Goal: Navigation & Orientation: Find specific page/section

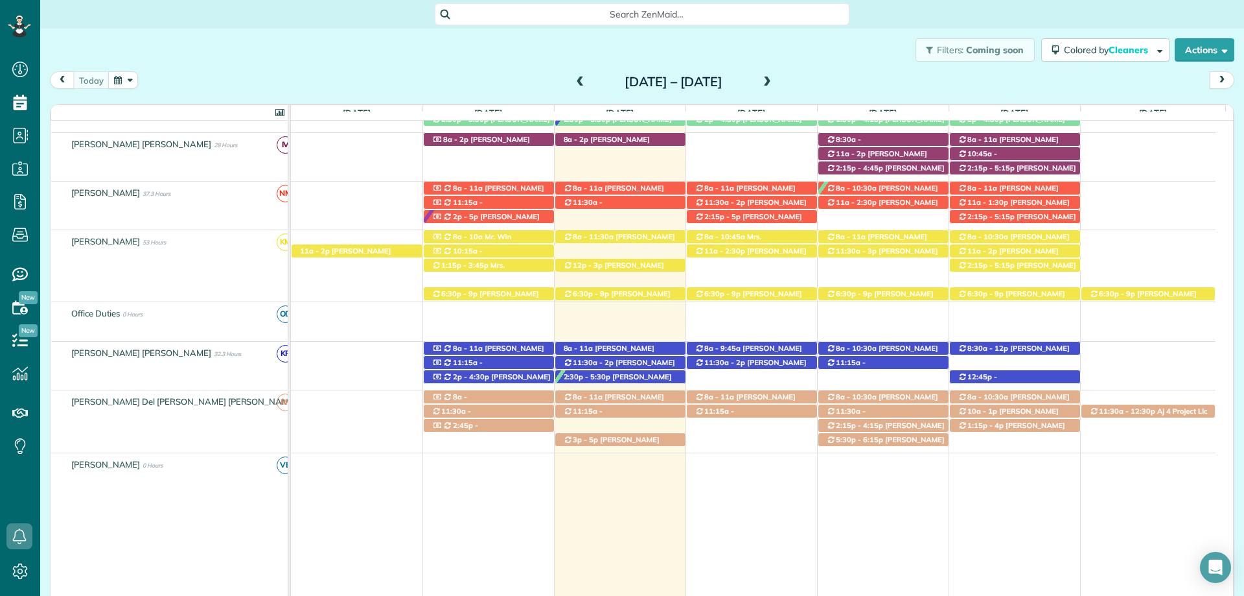
scroll to position [389, 0]
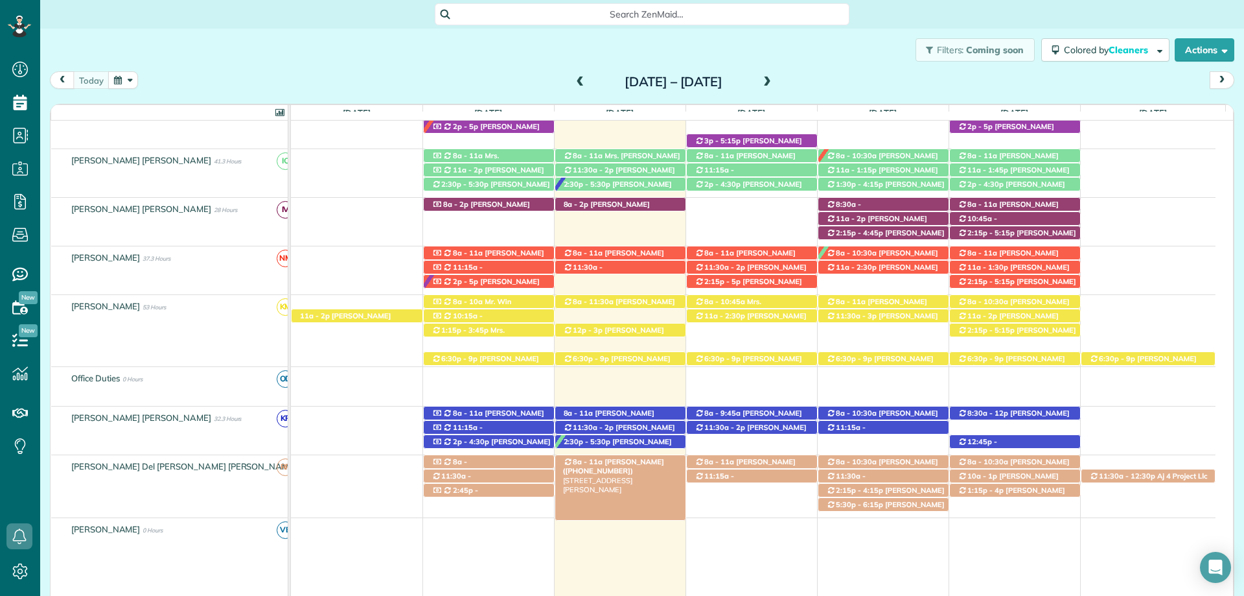
click at [651, 463] on span "[PERSON_NAME] ([PHONE_NUMBER])" at bounding box center [613, 466] width 101 height 18
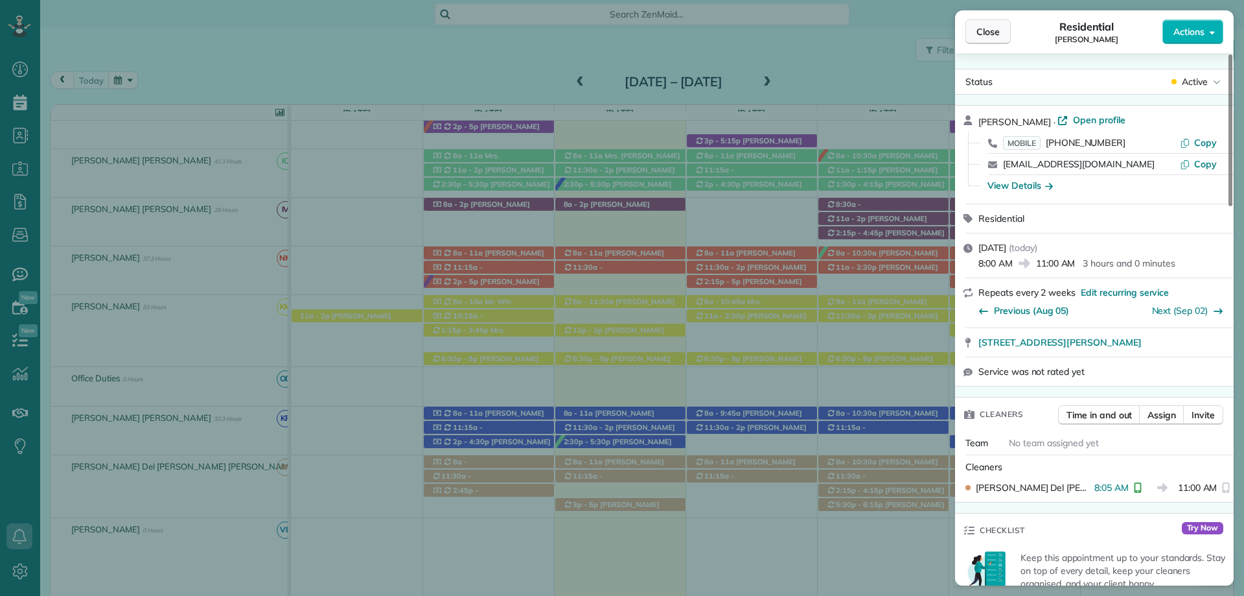
click at [974, 26] on button "Close" at bounding box center [988, 31] width 45 height 25
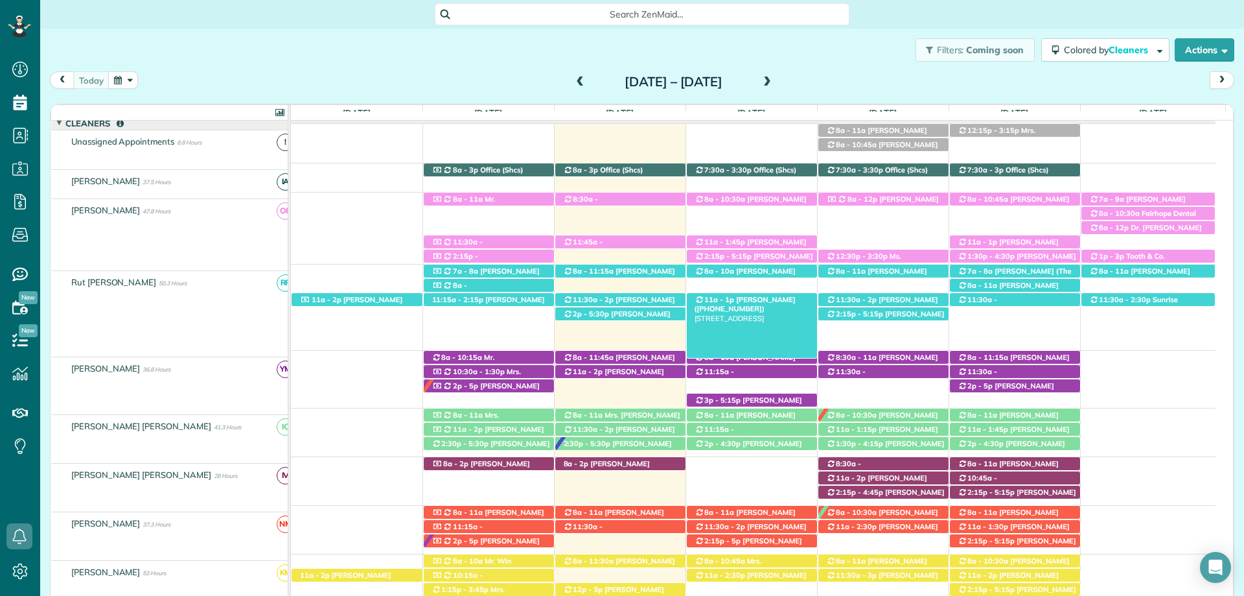
scroll to position [130, 0]
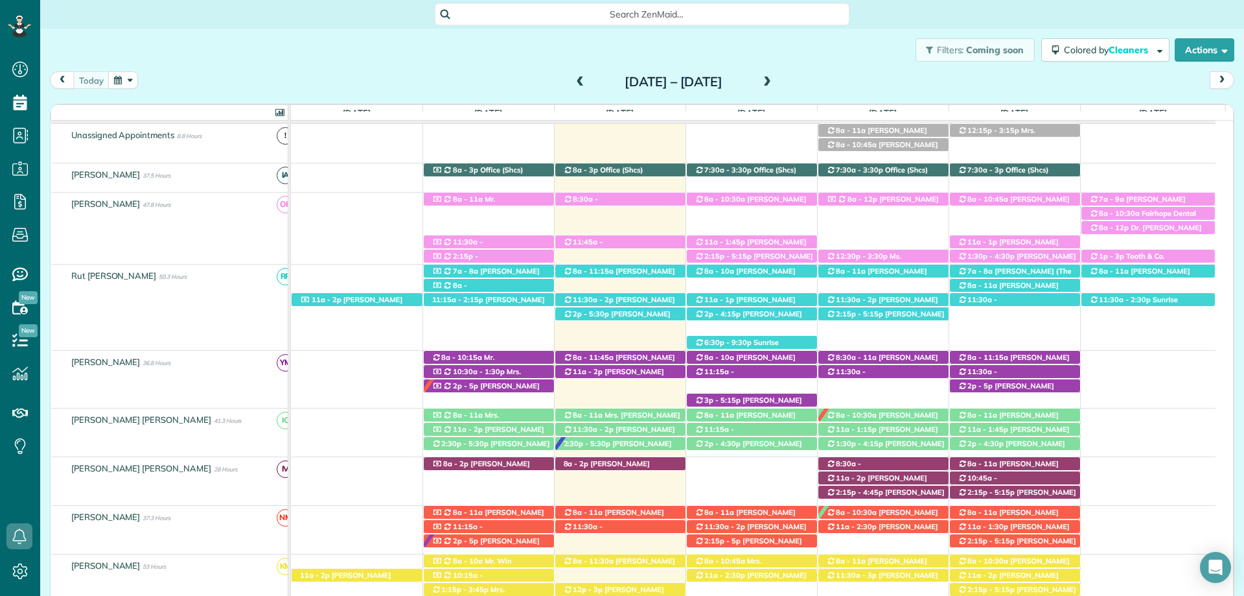
click at [774, 87] on span at bounding box center [767, 82] width 14 height 12
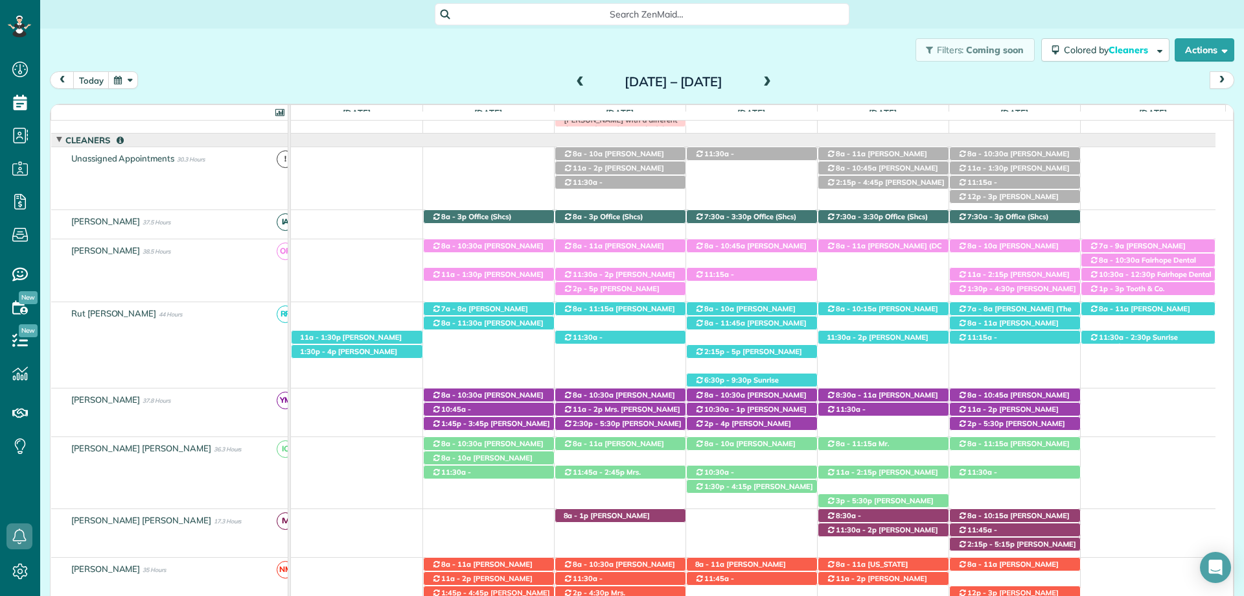
scroll to position [0, 0]
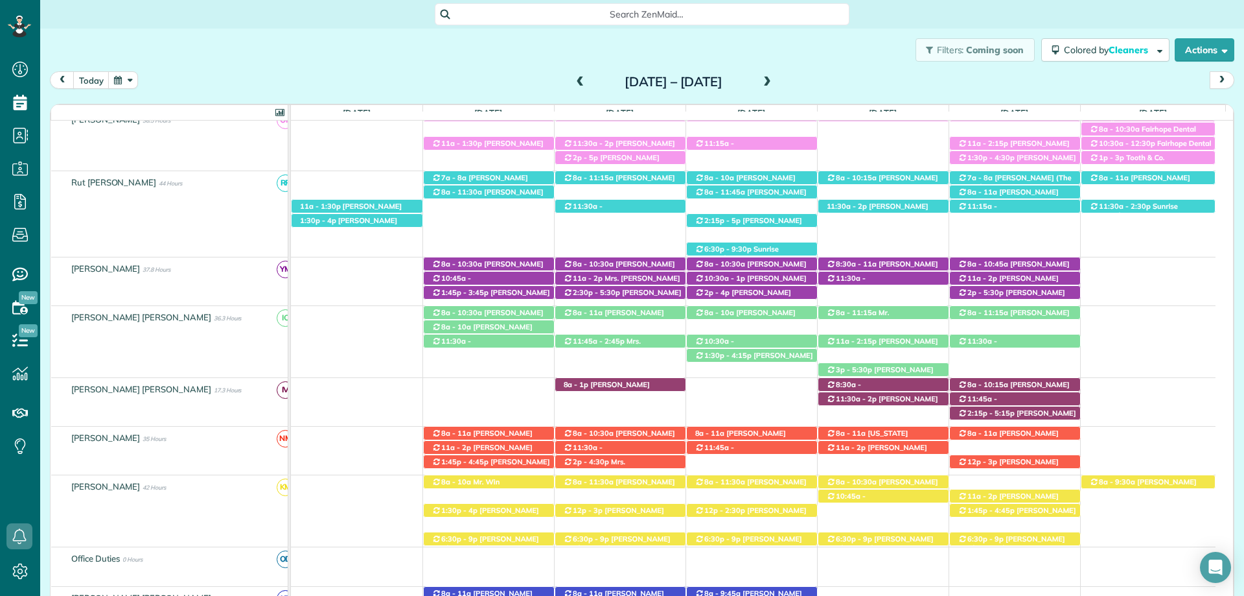
click at [574, 78] on span at bounding box center [581, 82] width 14 height 12
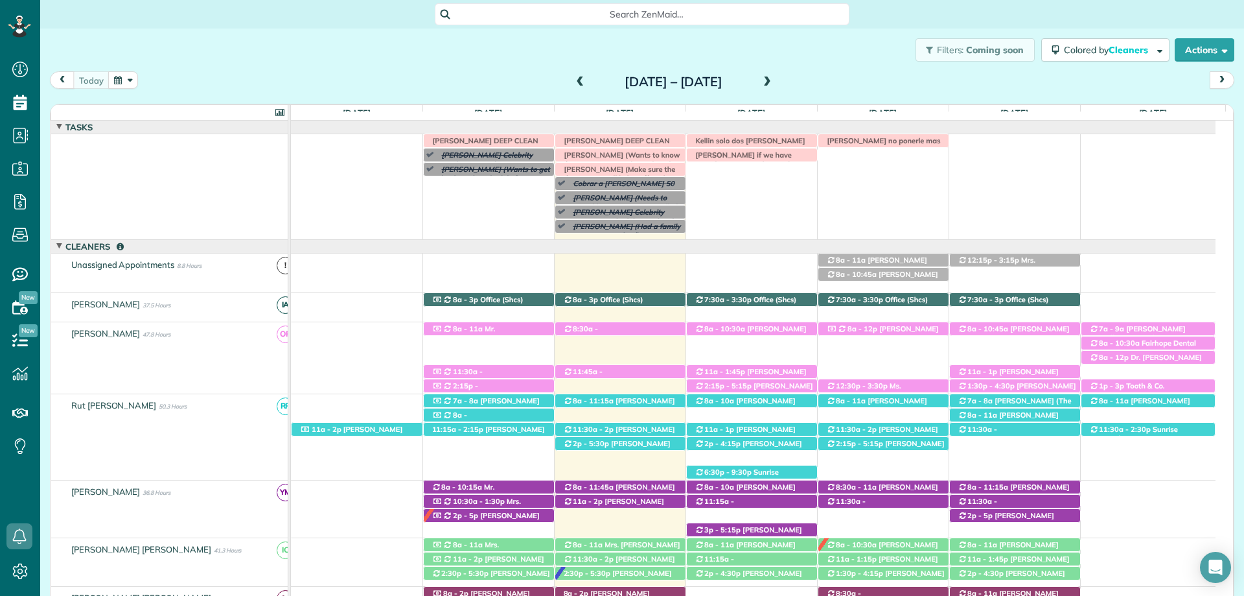
click at [574, 84] on span at bounding box center [581, 82] width 14 height 12
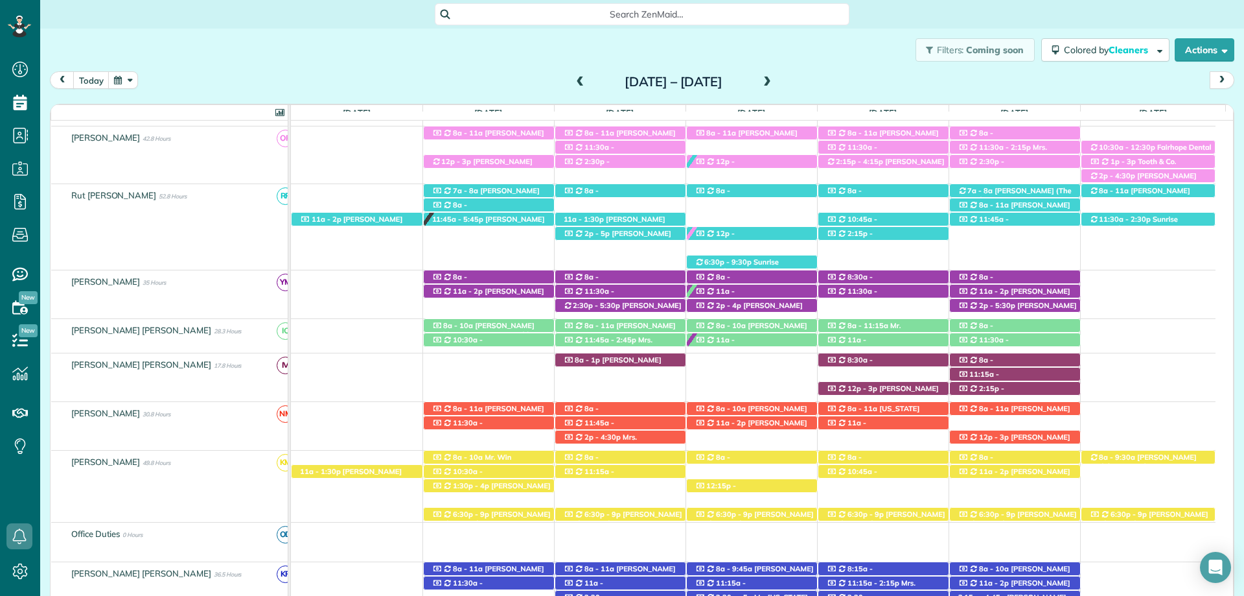
scroll to position [102, 0]
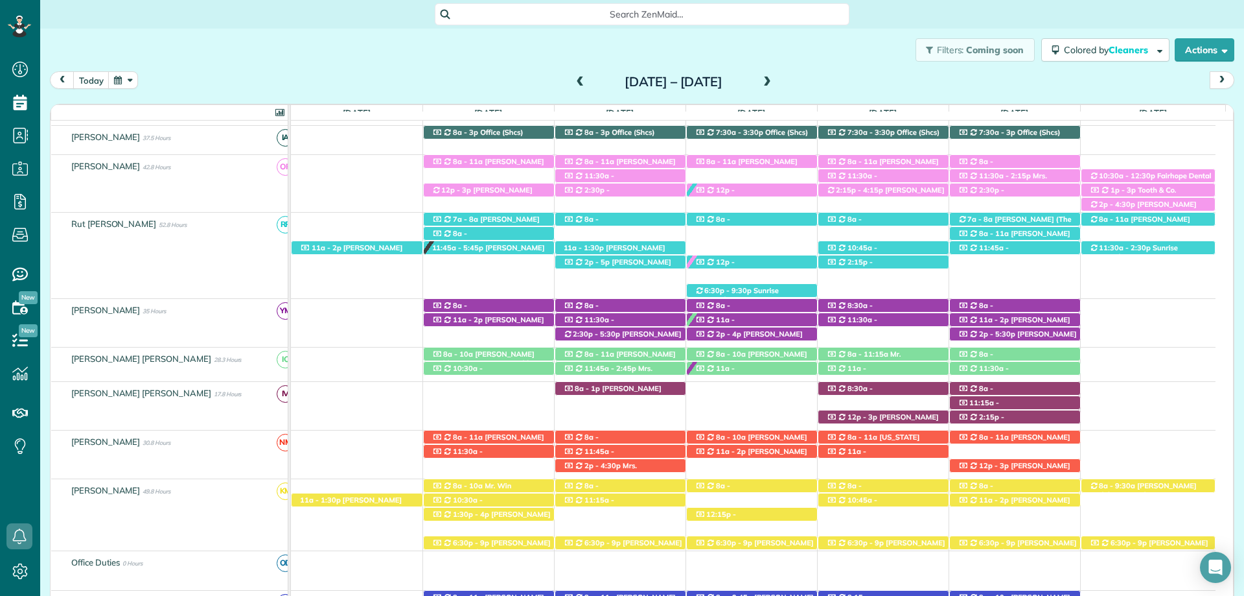
click at [774, 81] on span at bounding box center [767, 82] width 14 height 12
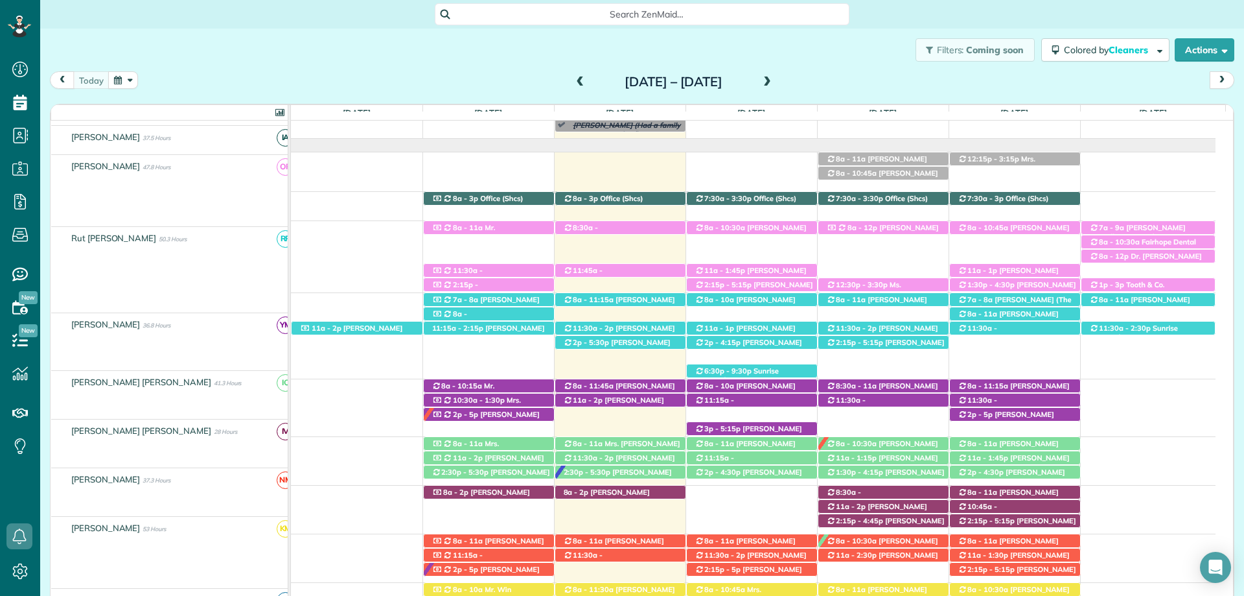
scroll to position [167, 0]
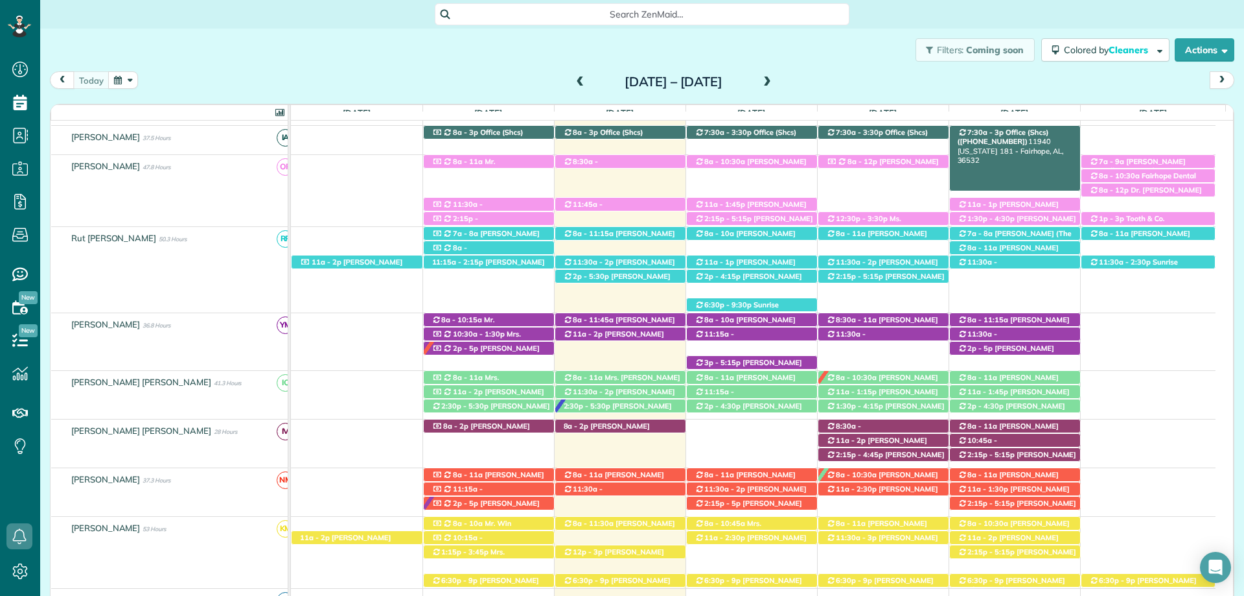
click at [969, 136] on span "7:30a - 3p" at bounding box center [986, 132] width 38 height 9
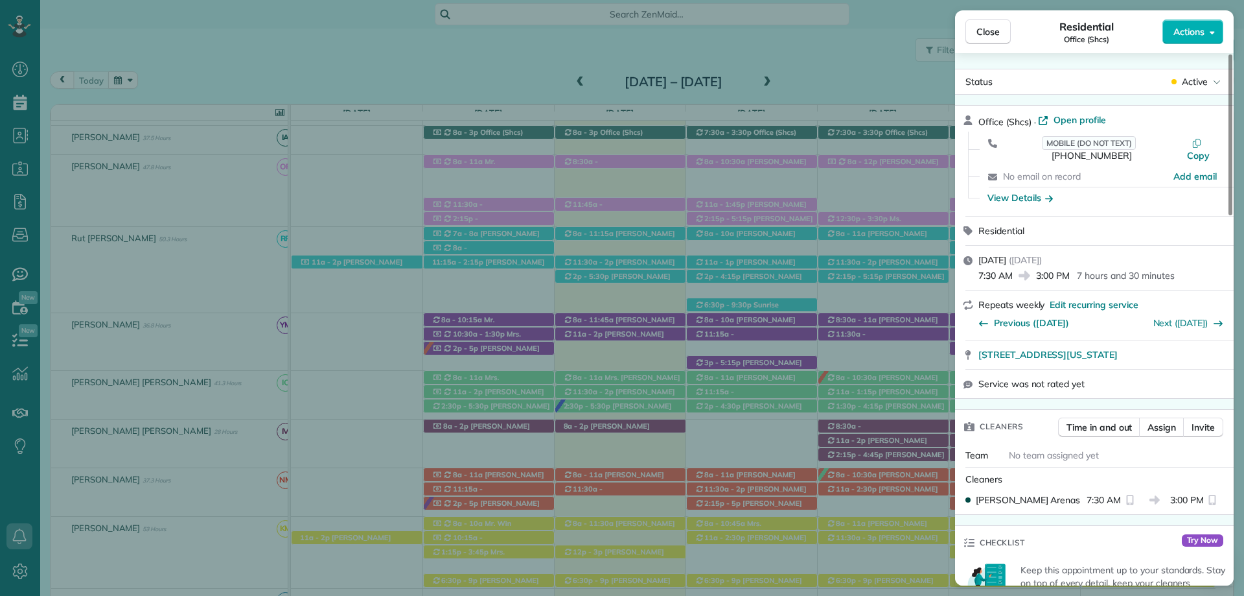
drag, startPoint x: 969, startPoint y: 136, endPoint x: 909, endPoint y: 49, distance: 105.7
click at [909, 49] on div "Close Residential Office (Shcs) Actions Status Active Office (Shcs) · Open prof…" at bounding box center [622, 298] width 1244 height 596
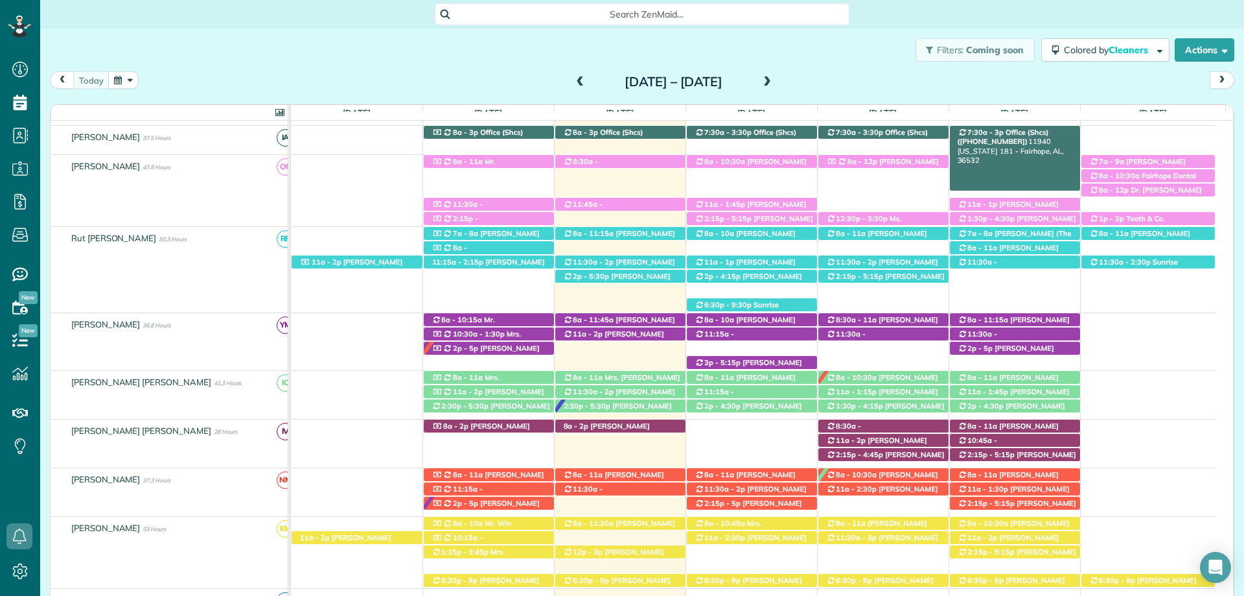
click at [1010, 133] on span "Office (Shcs) ([PHONE_NUMBER])" at bounding box center [1003, 137] width 91 height 18
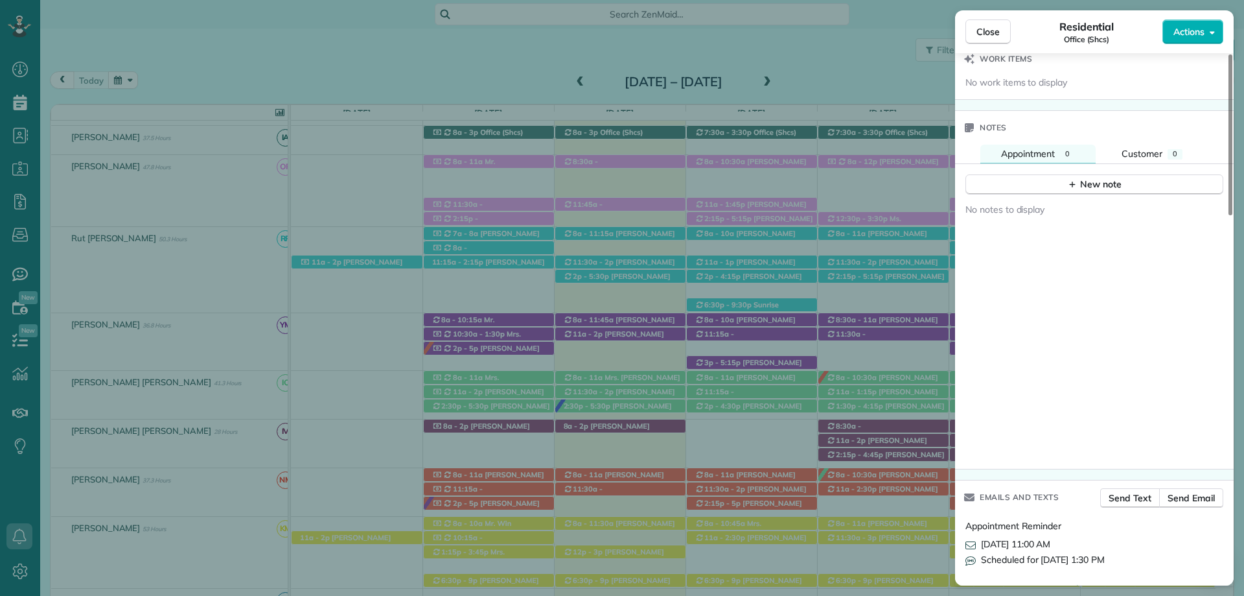
scroll to position [1218, 0]
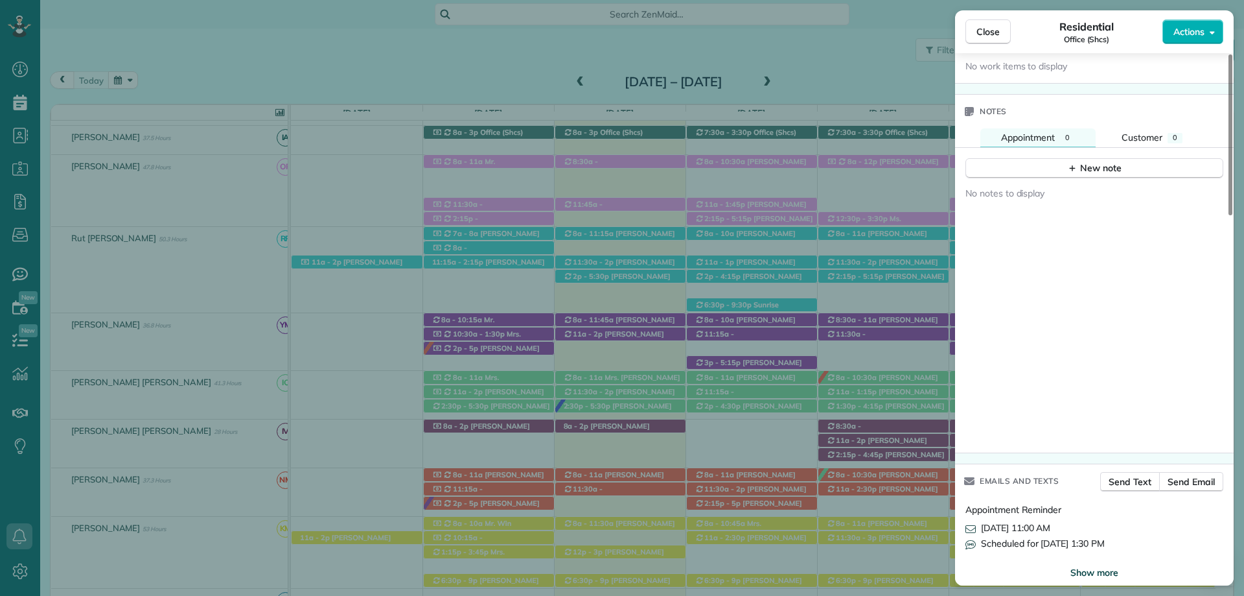
click at [1087, 566] on span "Show more" at bounding box center [1095, 572] width 48 height 13
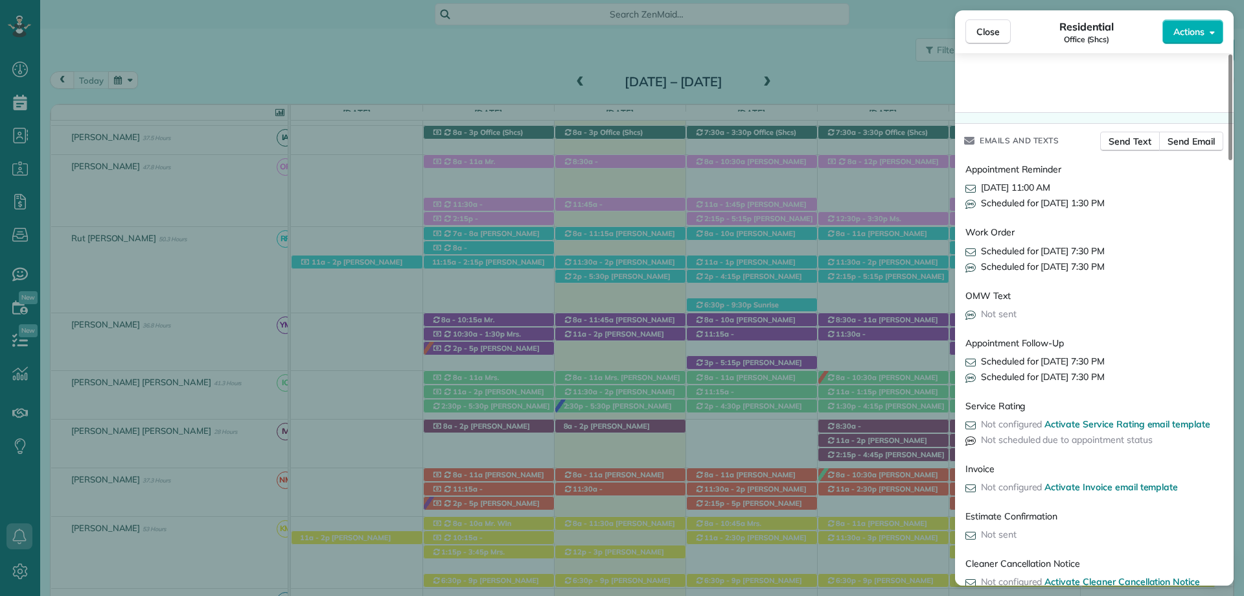
scroll to position [1494, 0]
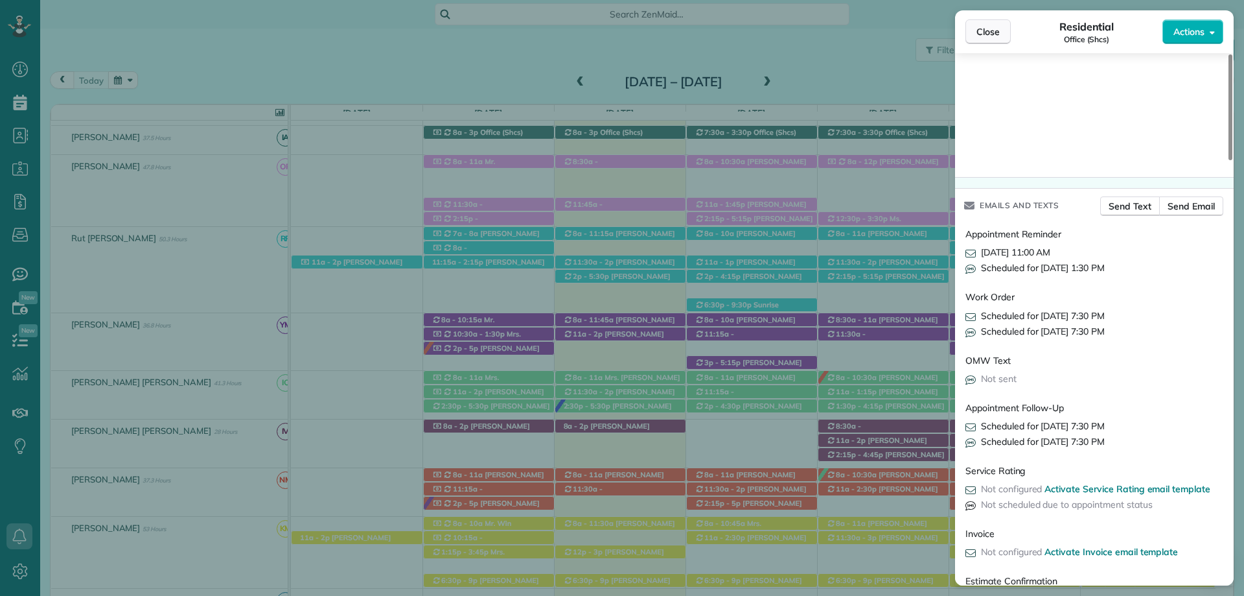
click at [989, 32] on span "Close" at bounding box center [988, 31] width 23 height 13
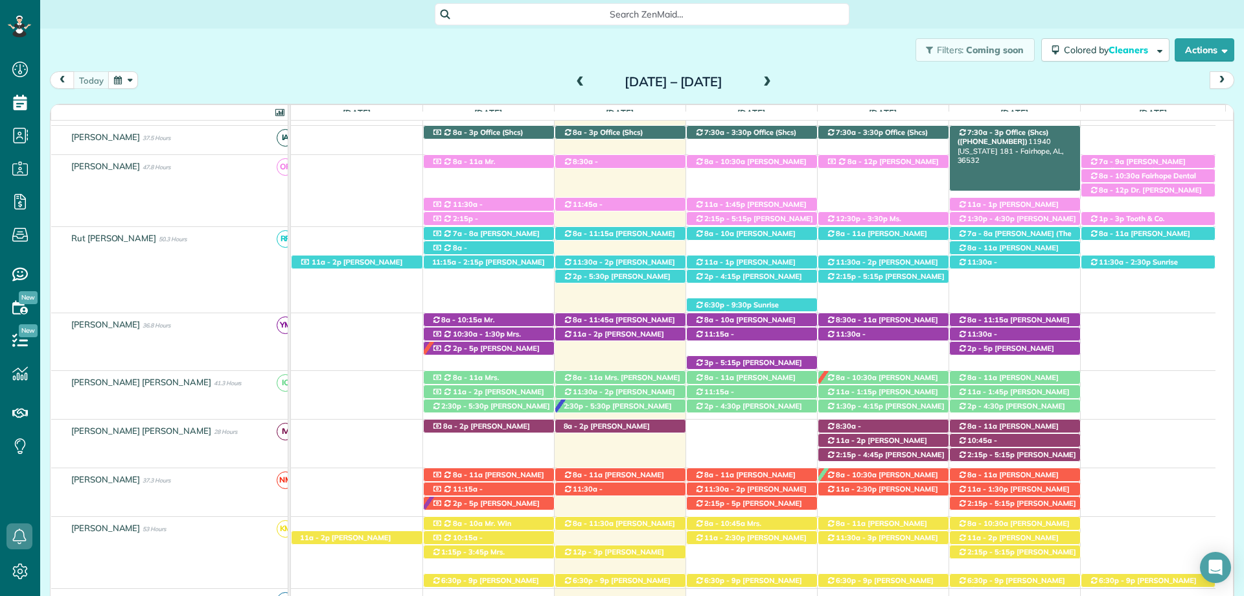
click at [1029, 135] on span "Office (Shcs) ([PHONE_NUMBER])" at bounding box center [1003, 137] width 91 height 18
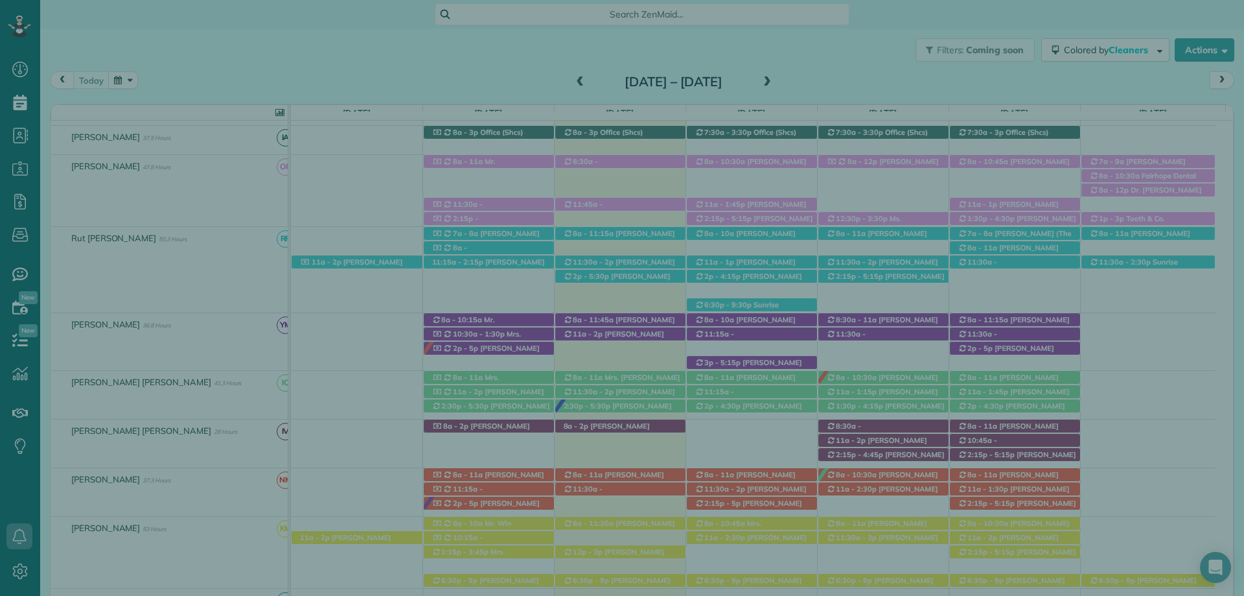
click at [1082, 119] on span "Open profile" at bounding box center [1080, 119] width 52 height 13
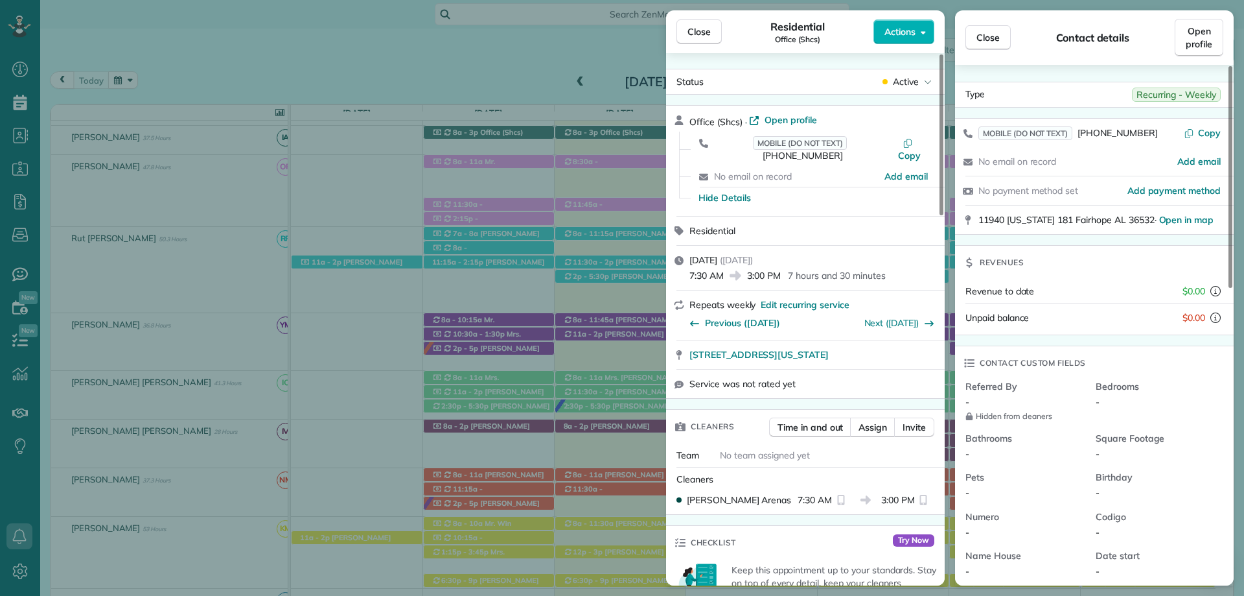
drag, startPoint x: 485, startPoint y: 167, endPoint x: 585, endPoint y: 155, distance: 100.6
click at [485, 167] on div "Close Residential Office (Shcs) Actions Status Active Office (Shcs) · Open prof…" at bounding box center [622, 298] width 1244 height 596
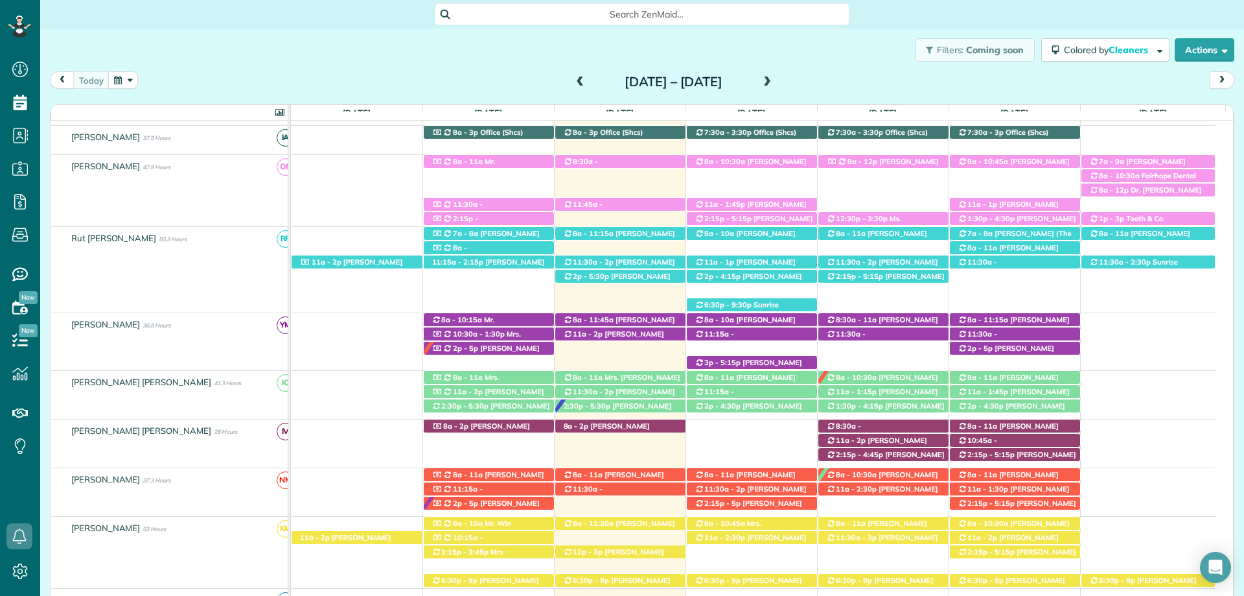
scroll to position [232, 0]
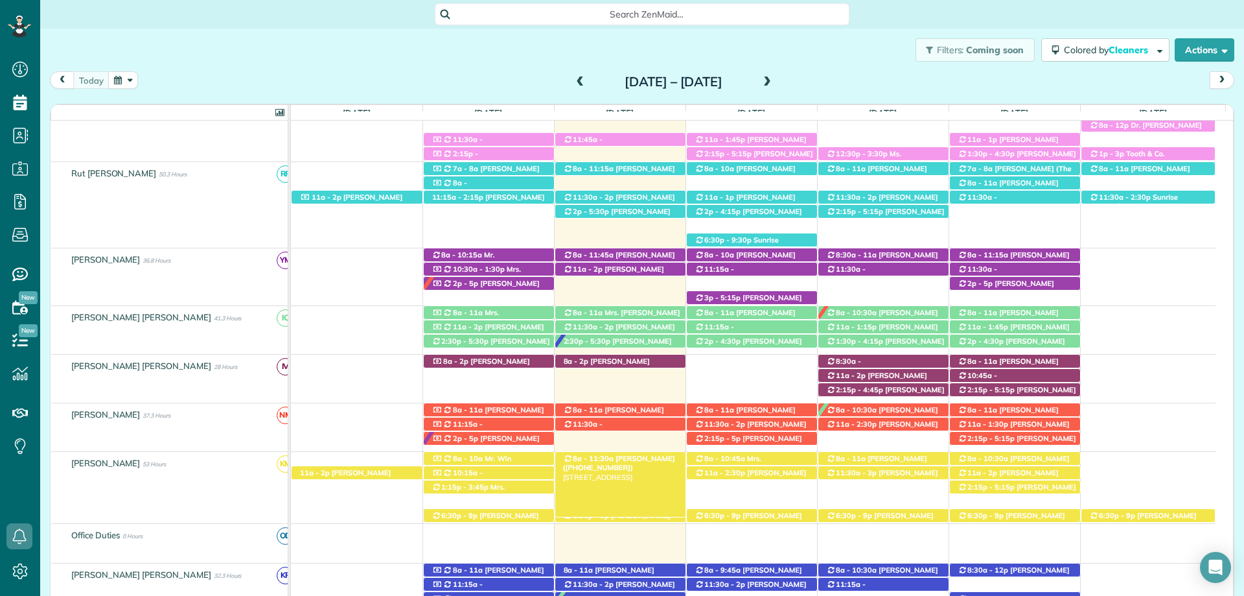
click at [640, 456] on span "[PERSON_NAME] ([PHONE_NUMBER])" at bounding box center [619, 463] width 112 height 18
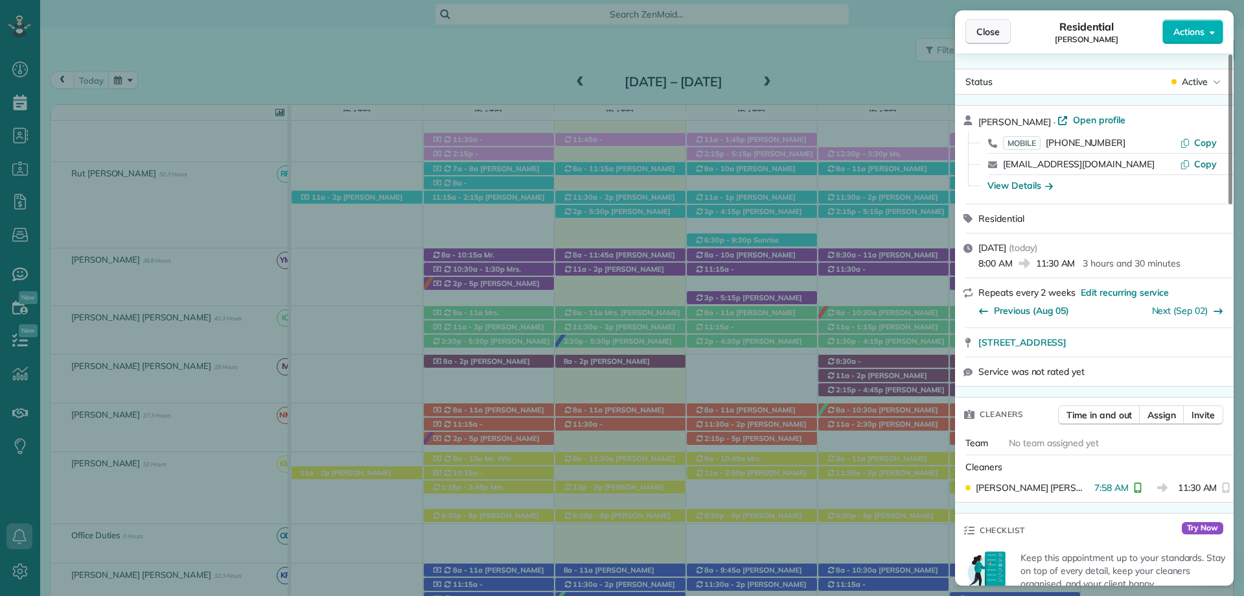
click at [991, 27] on span "Close" at bounding box center [988, 31] width 23 height 13
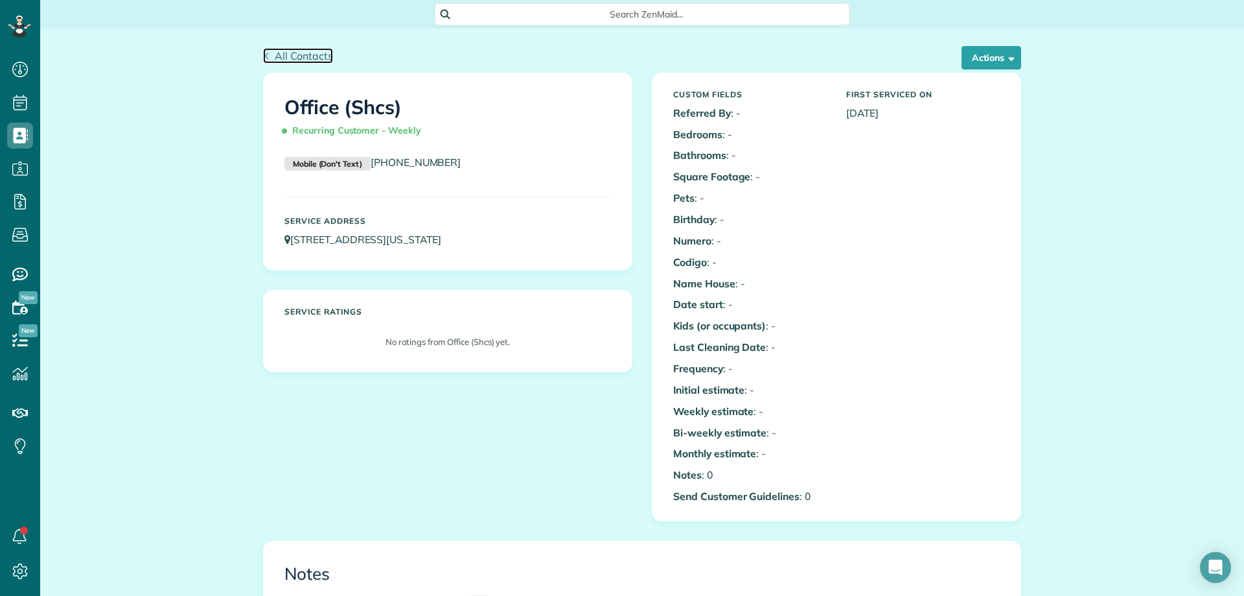
click at [276, 54] on span "All Contacts" at bounding box center [304, 55] width 58 height 13
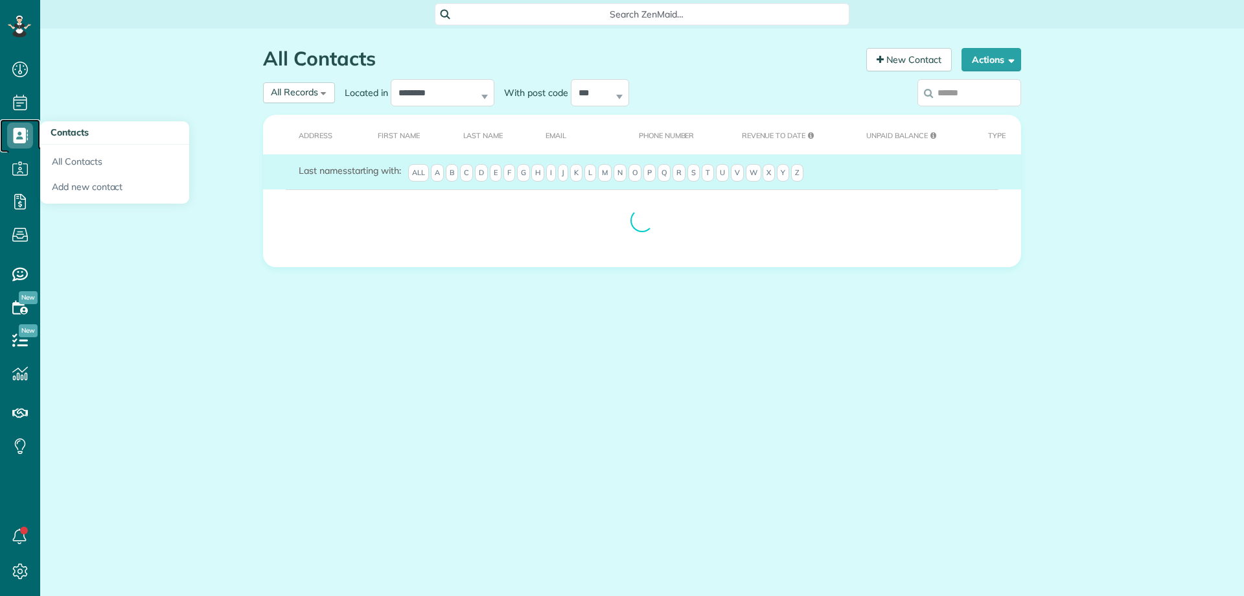
click at [21, 127] on icon at bounding box center [20, 135] width 26 height 26
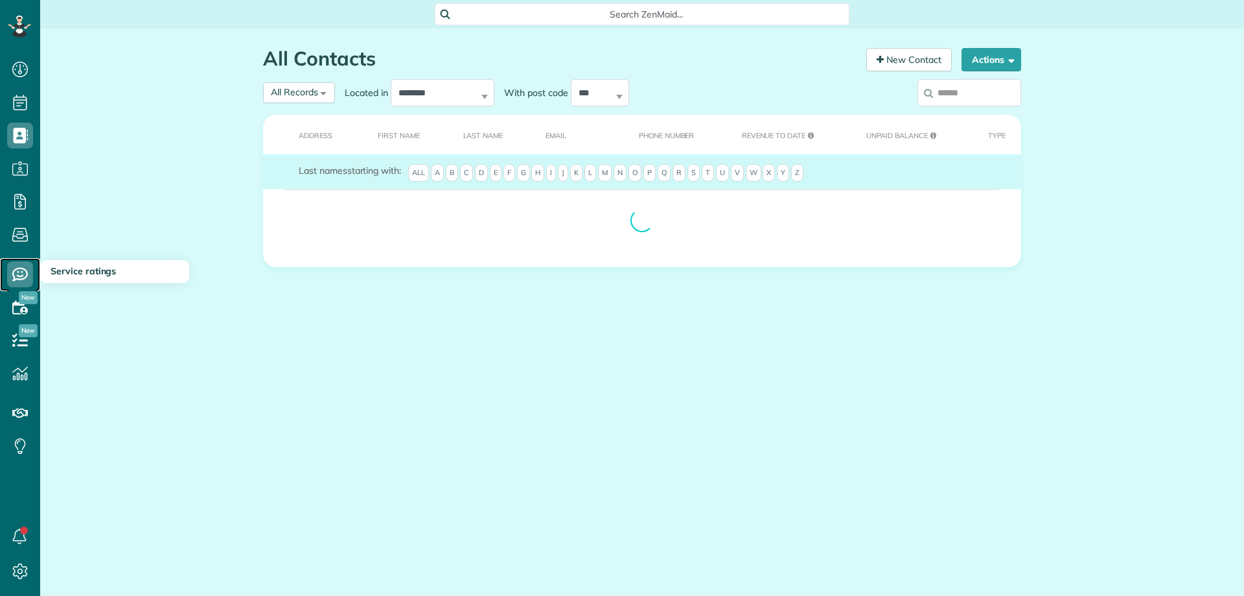
click at [27, 282] on icon at bounding box center [20, 274] width 26 height 26
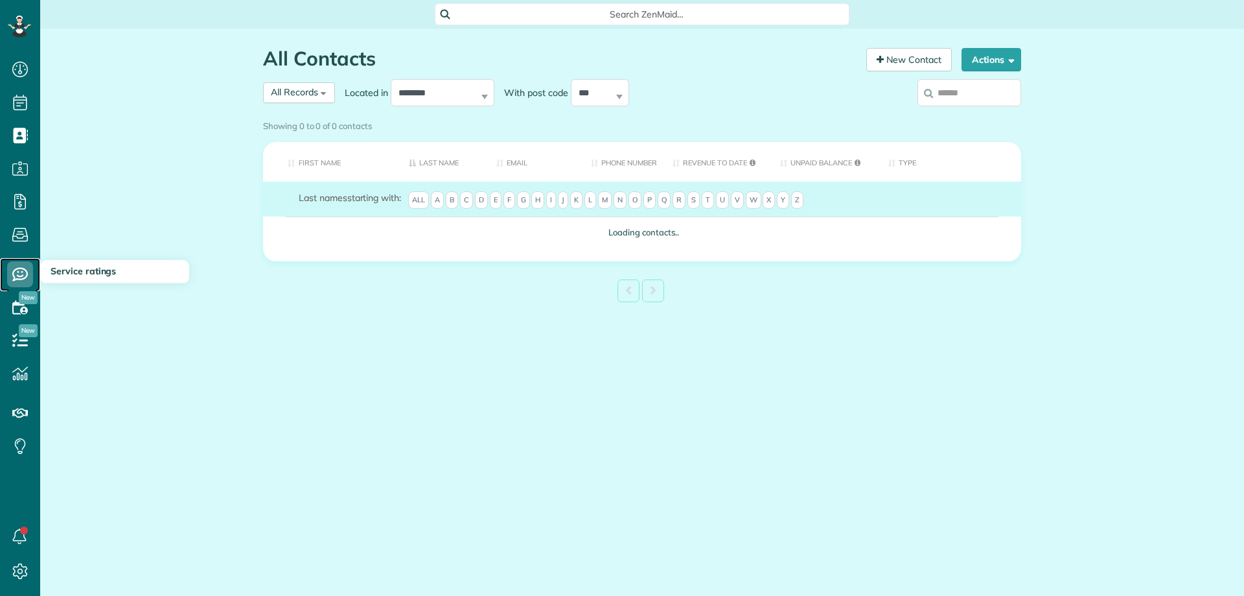
scroll to position [6, 6]
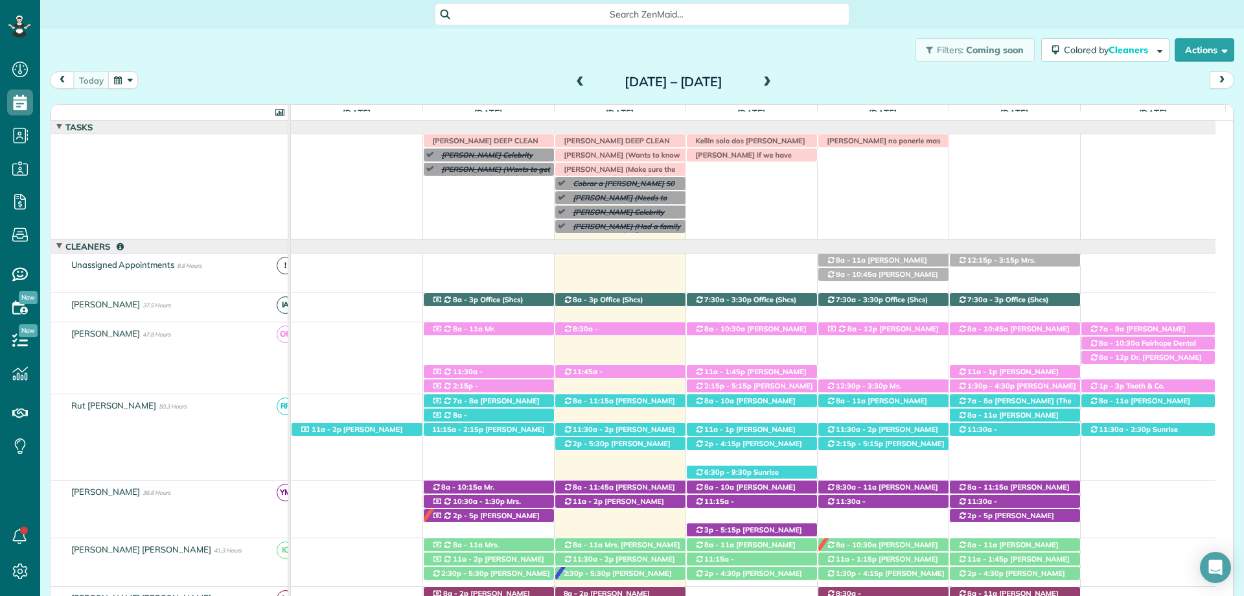
scroll to position [66, 0]
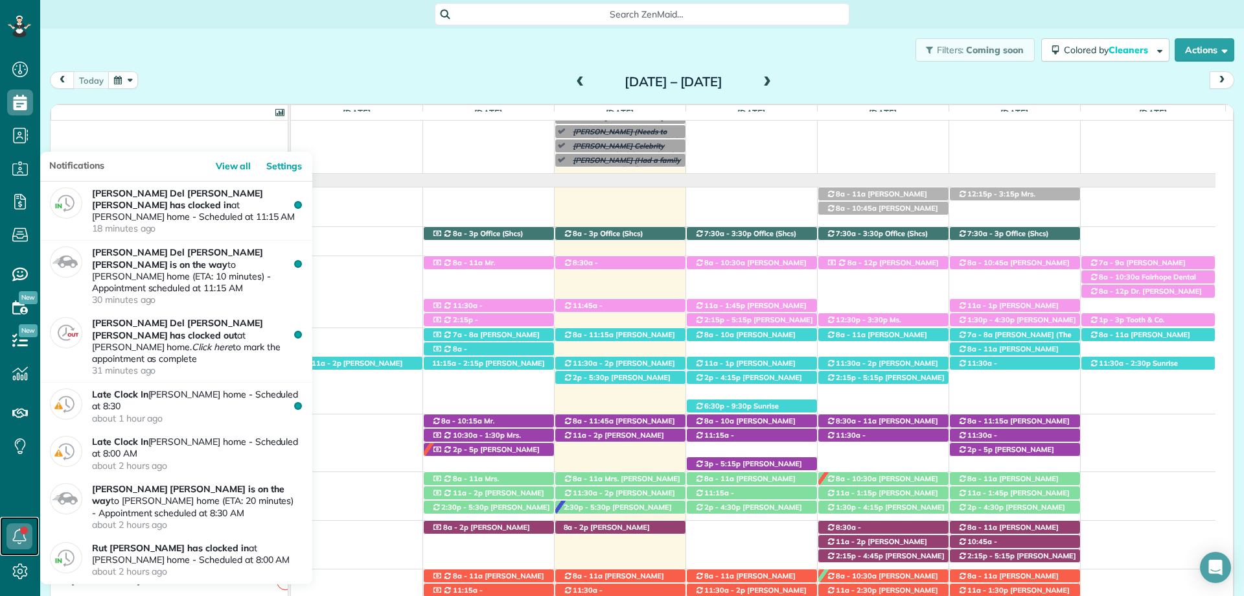
click at [23, 531] on link at bounding box center [19, 536] width 39 height 39
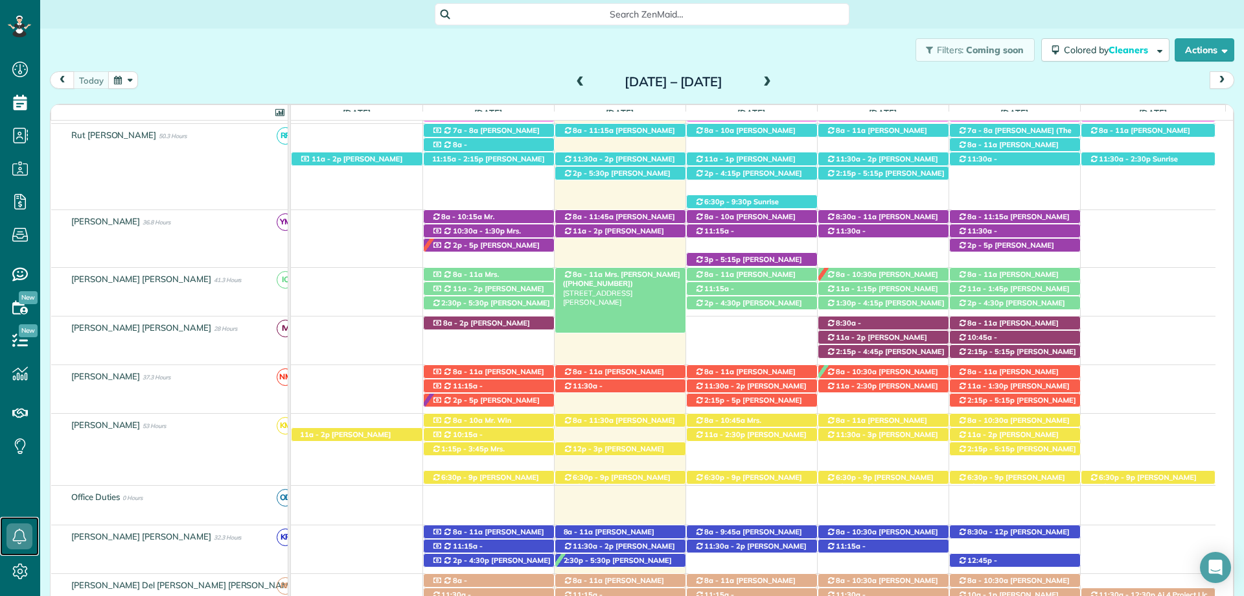
scroll to position [325, 0]
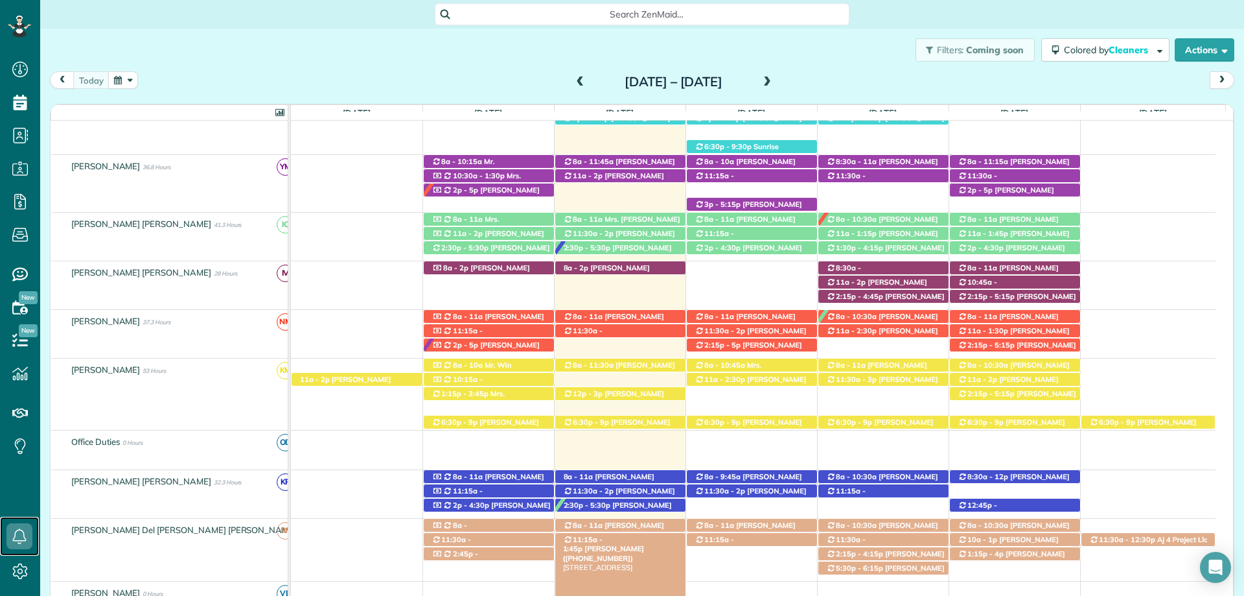
click at [644, 544] on span "[PERSON_NAME] ([PHONE_NUMBER])" at bounding box center [603, 553] width 81 height 18
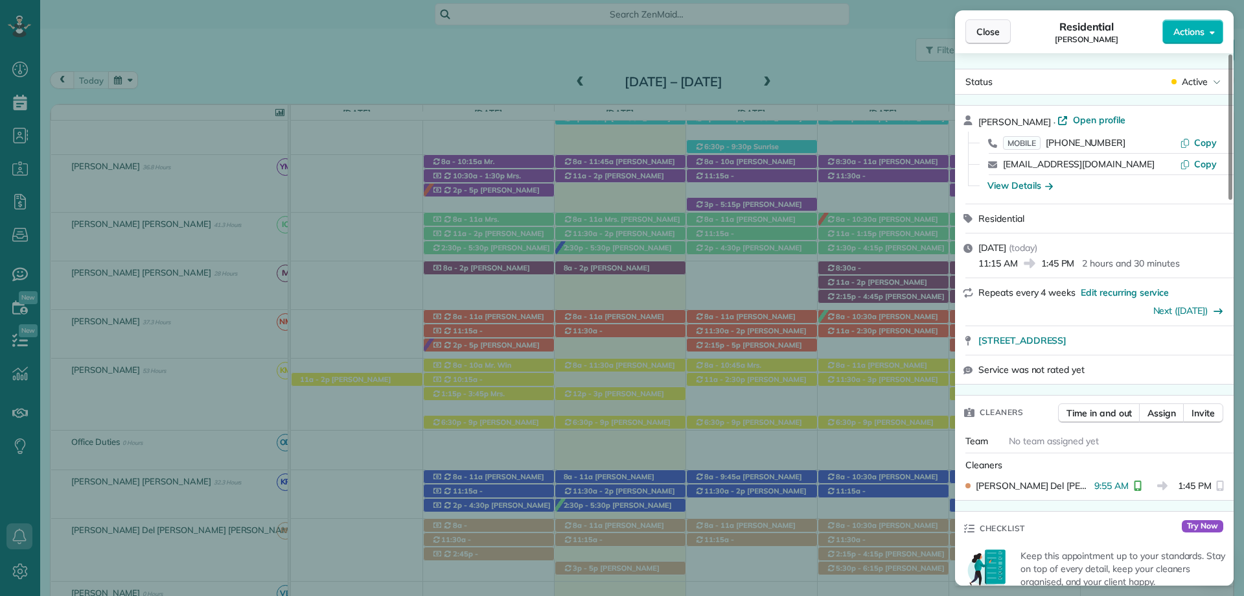
click at [982, 35] on span "Close" at bounding box center [988, 31] width 23 height 13
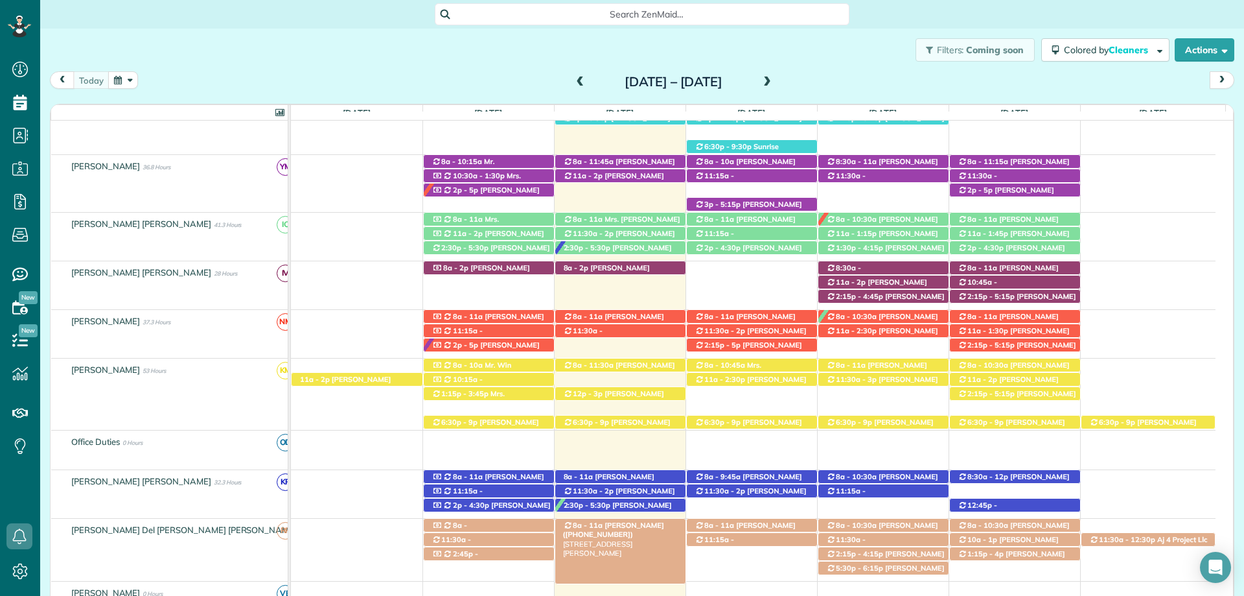
click at [643, 524] on span "[PERSON_NAME] ([PHONE_NUMBER])" at bounding box center [613, 529] width 101 height 18
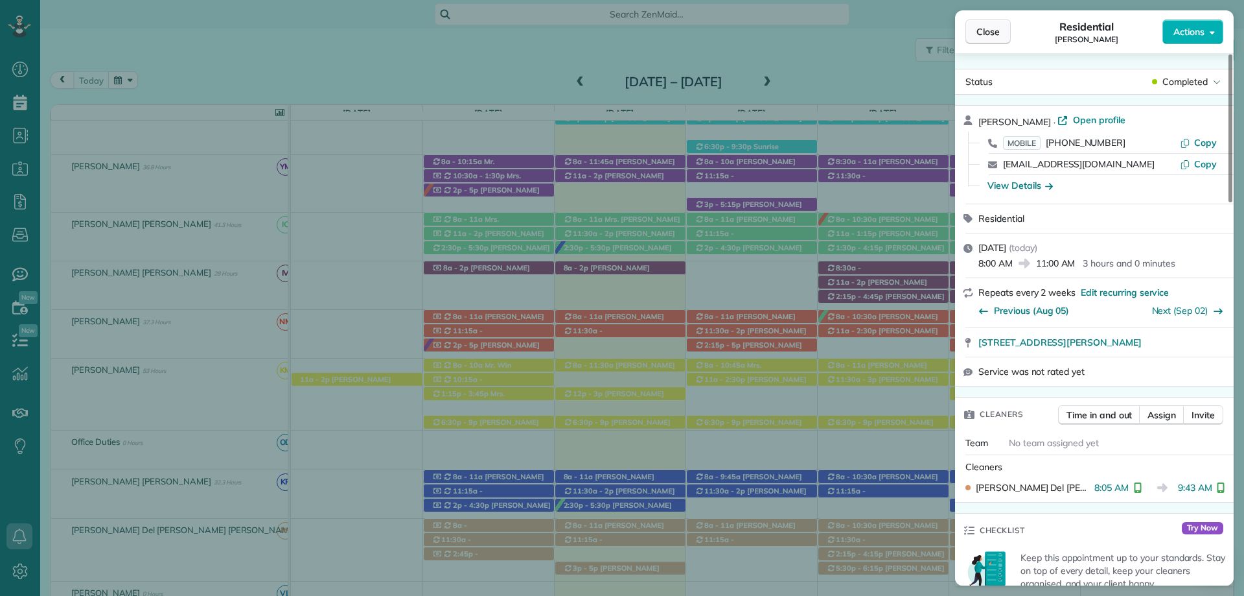
click at [973, 29] on button "Close" at bounding box center [988, 31] width 45 height 25
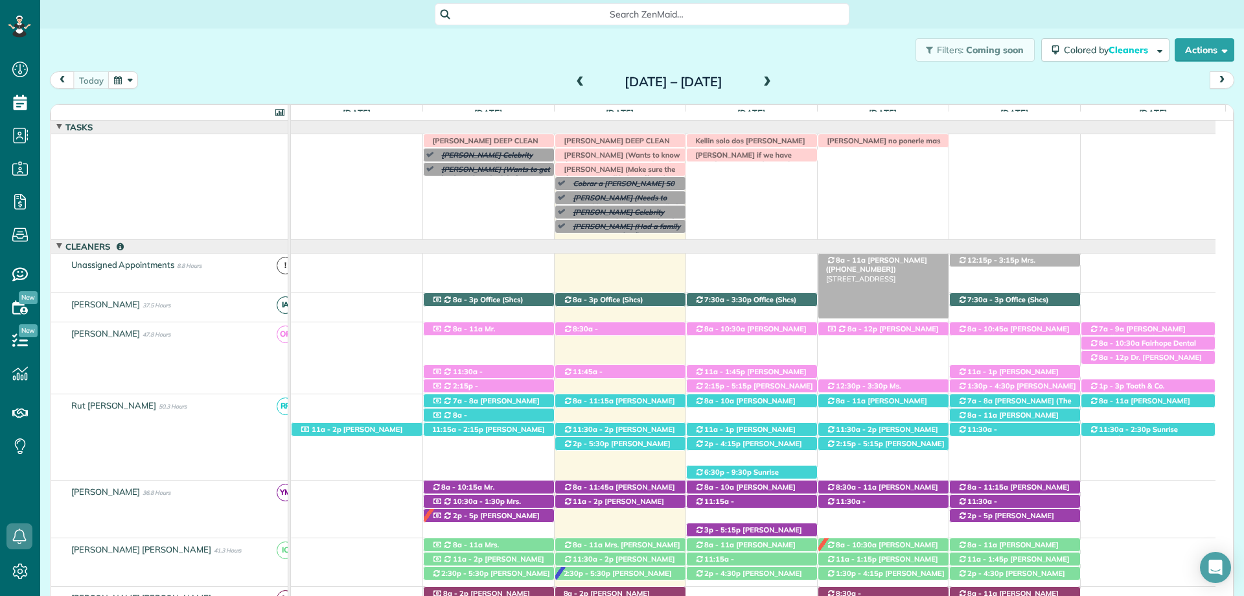
click at [889, 261] on span "[PERSON_NAME] ([PHONE_NUMBER])" at bounding box center [876, 264] width 101 height 18
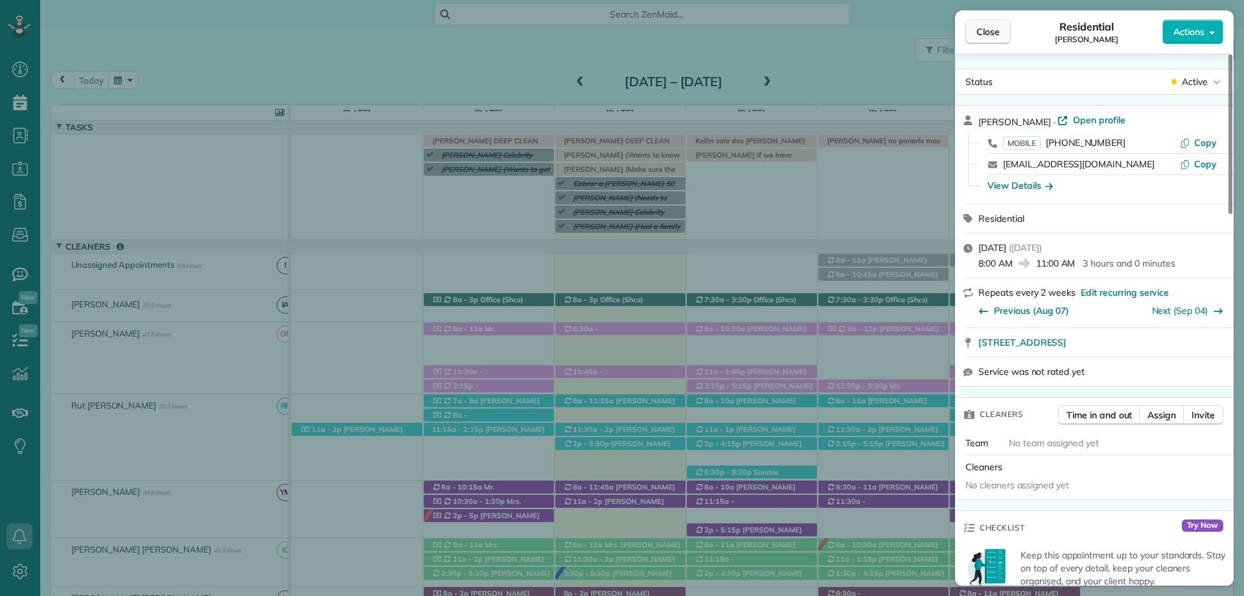
click at [986, 38] on span "Close" at bounding box center [988, 31] width 23 height 13
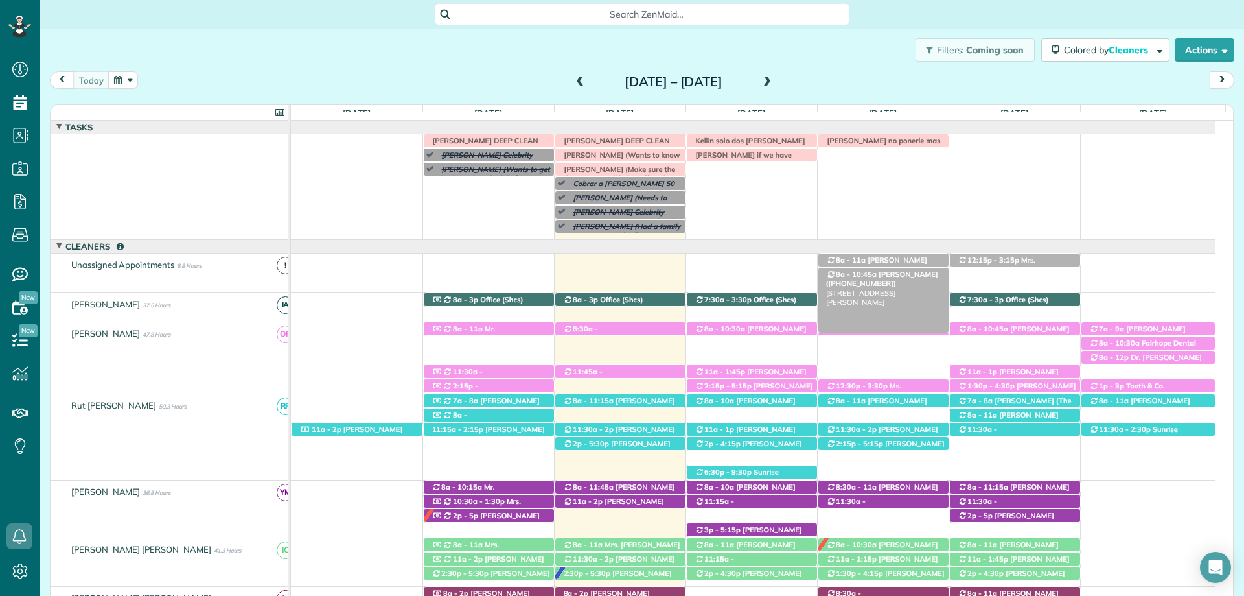
click at [900, 277] on span "[PERSON_NAME] ([PHONE_NUMBER])" at bounding box center [882, 279] width 112 height 18
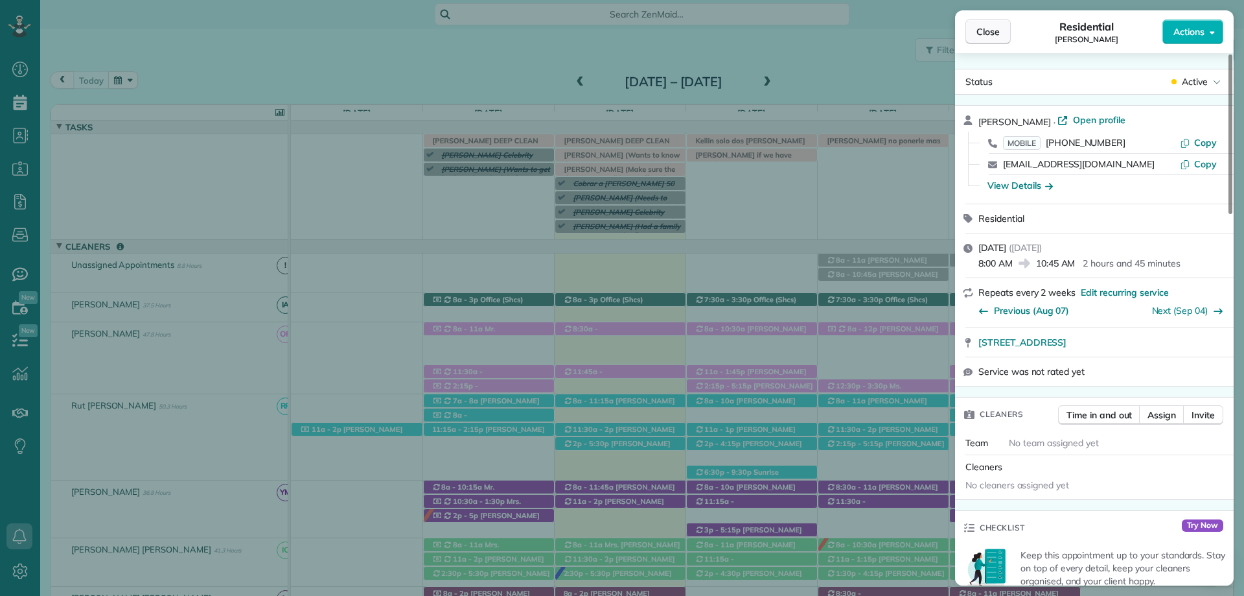
click at [982, 32] on span "Close" at bounding box center [988, 31] width 23 height 13
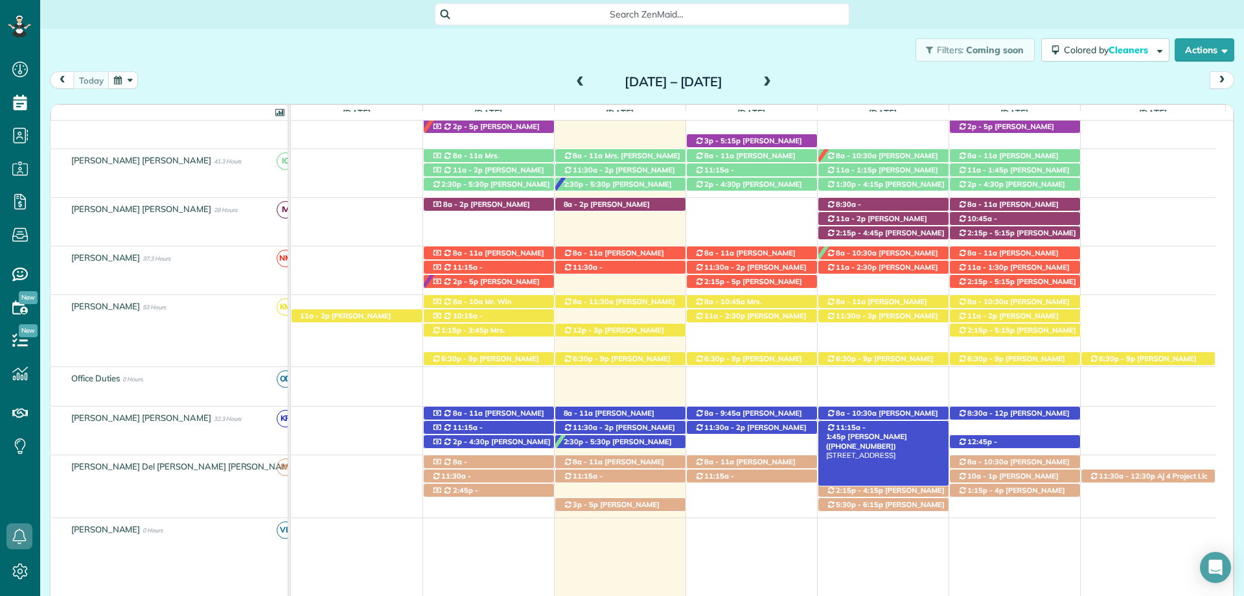
click at [883, 432] on span "[PERSON_NAME] ([PHONE_NUMBER])" at bounding box center [866, 441] width 81 height 18
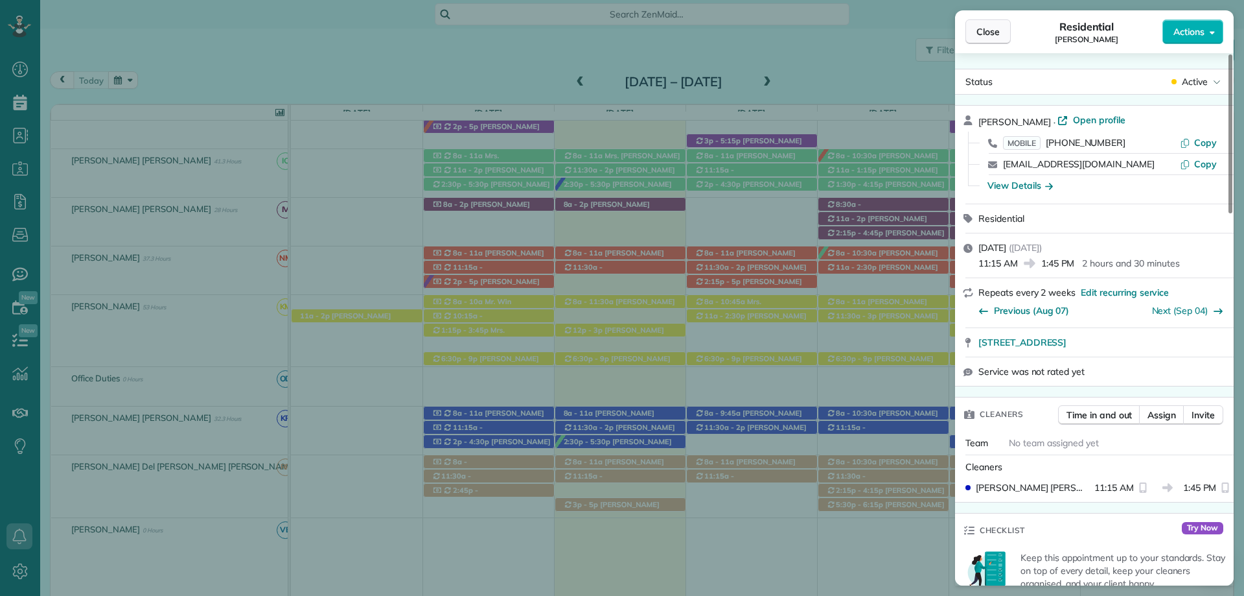
click at [982, 22] on button "Close" at bounding box center [988, 31] width 45 height 25
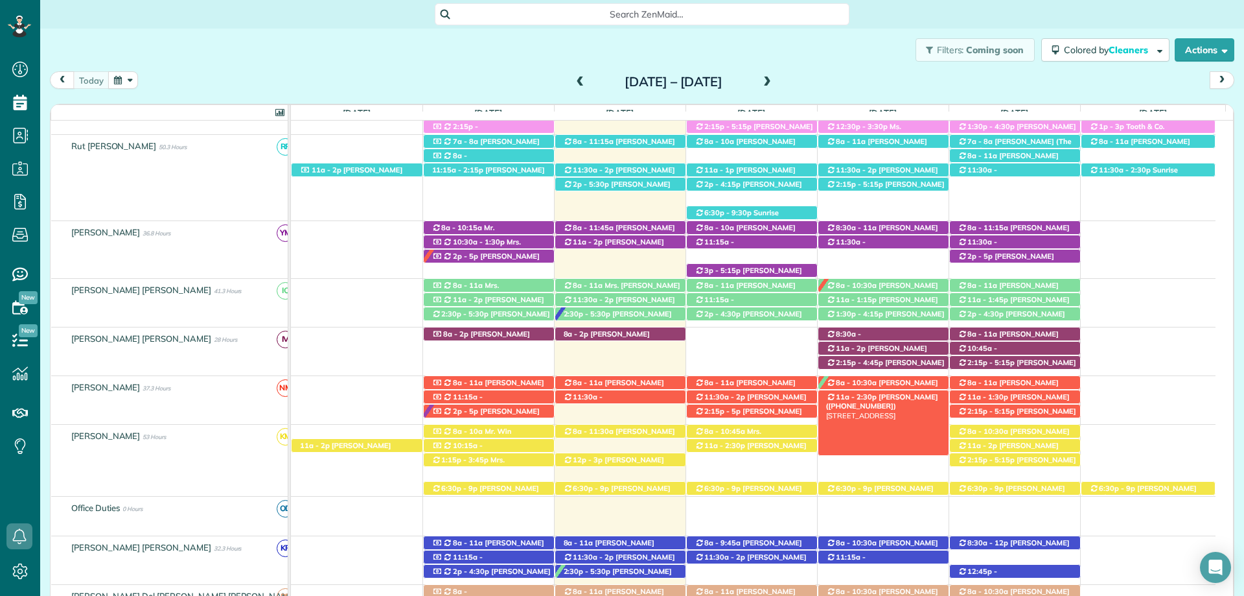
click at [891, 403] on div "11a - 2:30p Shelby Norton (+12512091316) 2601 Main Street - Daphne, AL, 36526" at bounding box center [883, 397] width 130 height 14
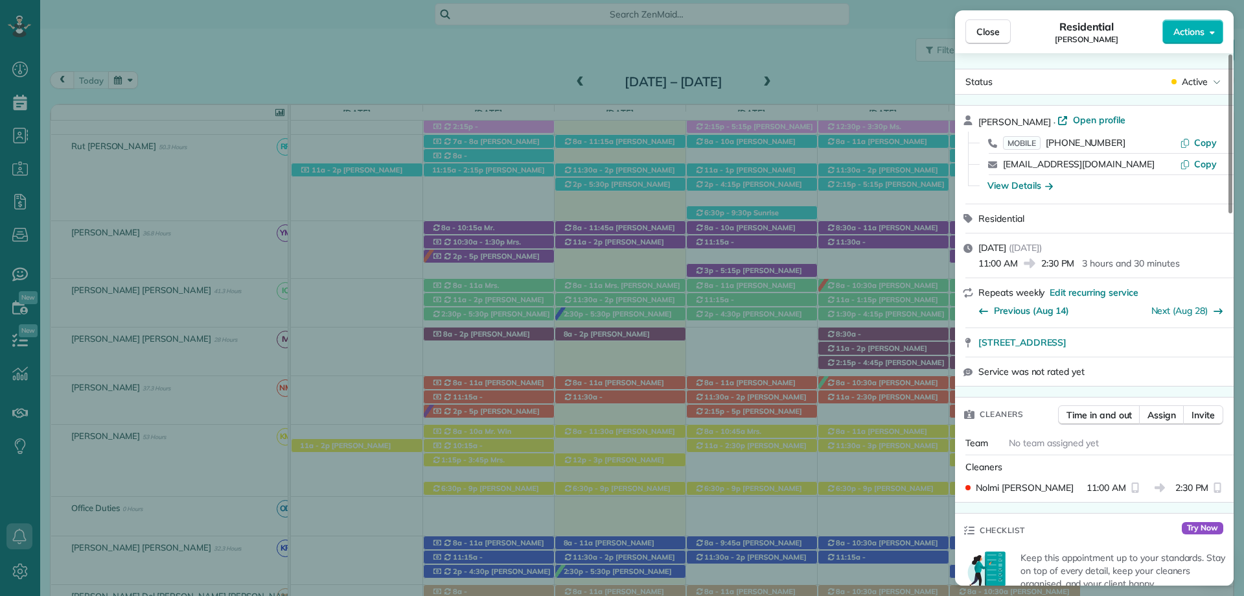
click at [965, 36] on div "Close Residential Shelby Norton Actions" at bounding box center [1094, 31] width 279 height 43
click at [989, 27] on span "Close" at bounding box center [988, 31] width 23 height 13
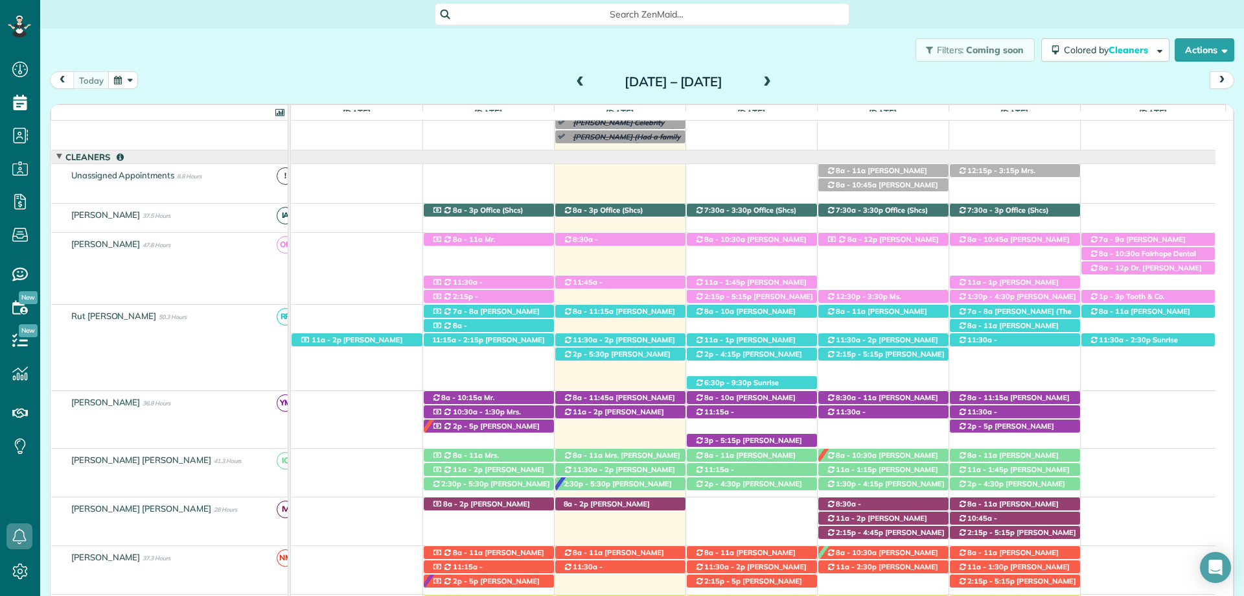
scroll to position [130, 0]
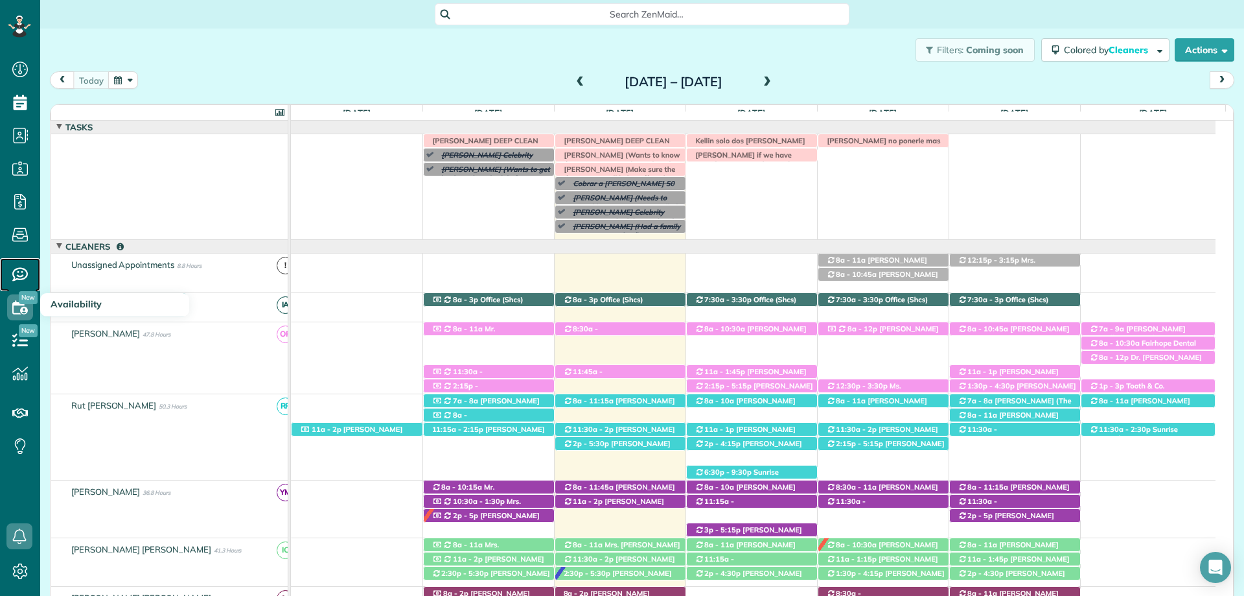
click at [16, 274] on icon at bounding box center [20, 274] width 26 height 26
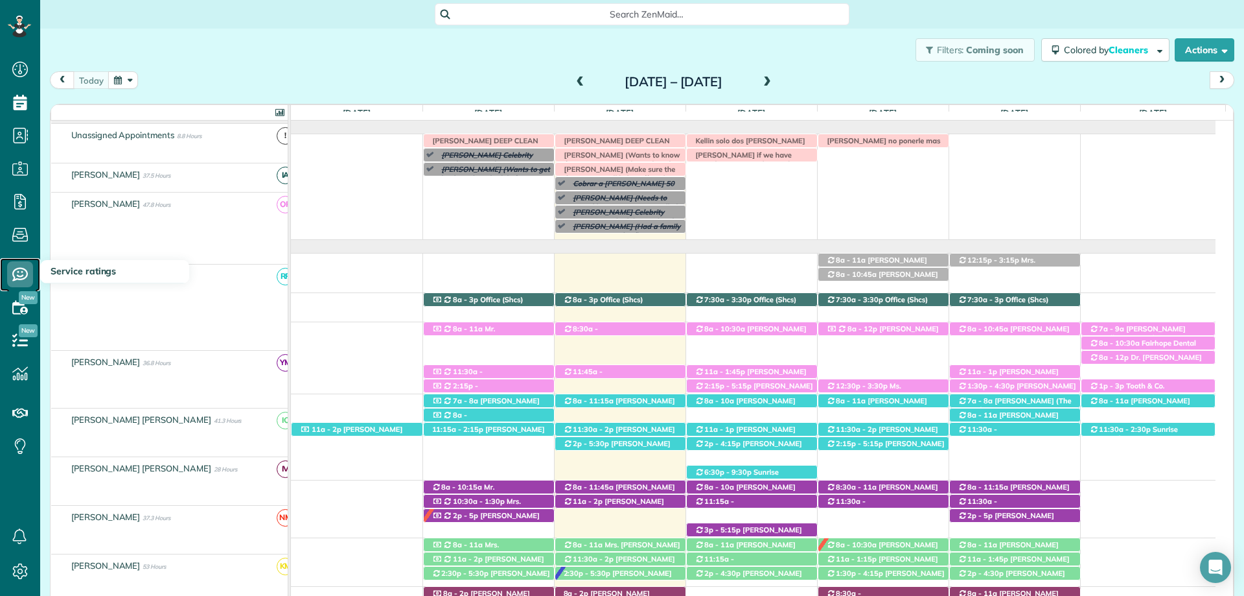
scroll to position [130, 0]
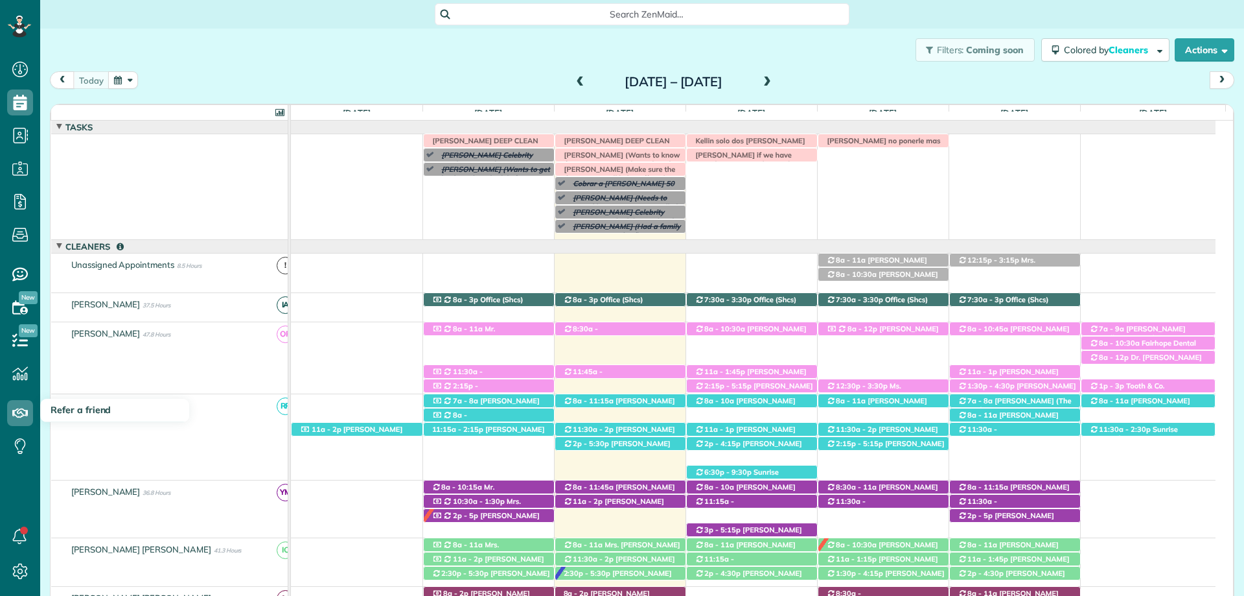
scroll to position [66, 0]
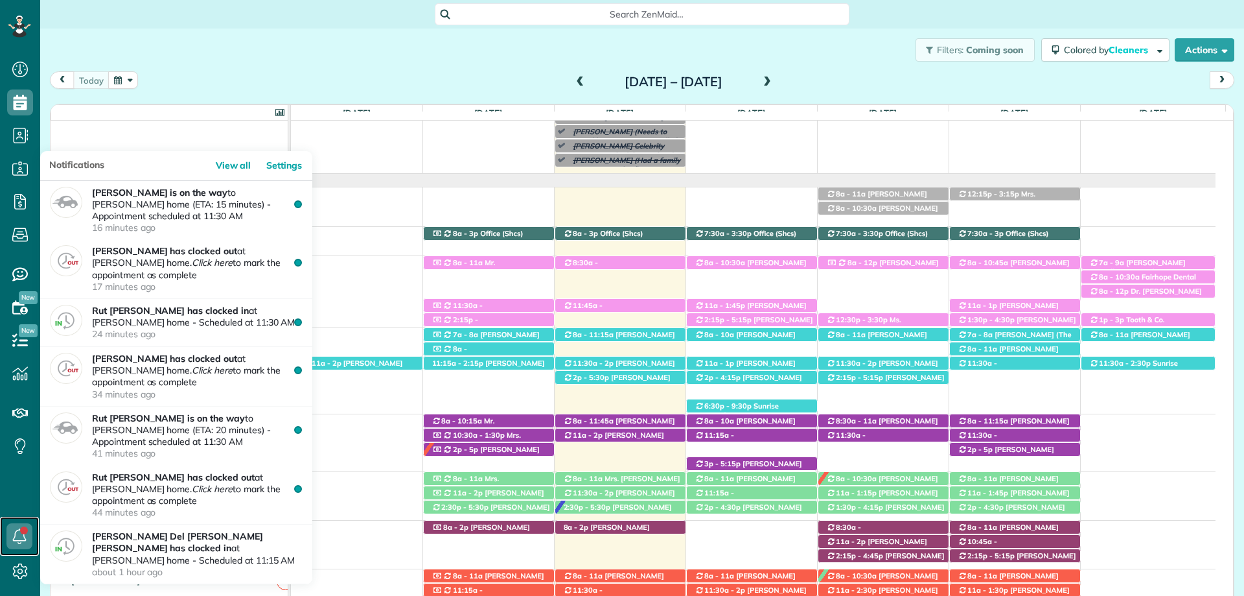
click at [12, 530] on icon at bounding box center [19, 536] width 26 height 26
click at [17, 537] on icon at bounding box center [19, 536] width 26 height 26
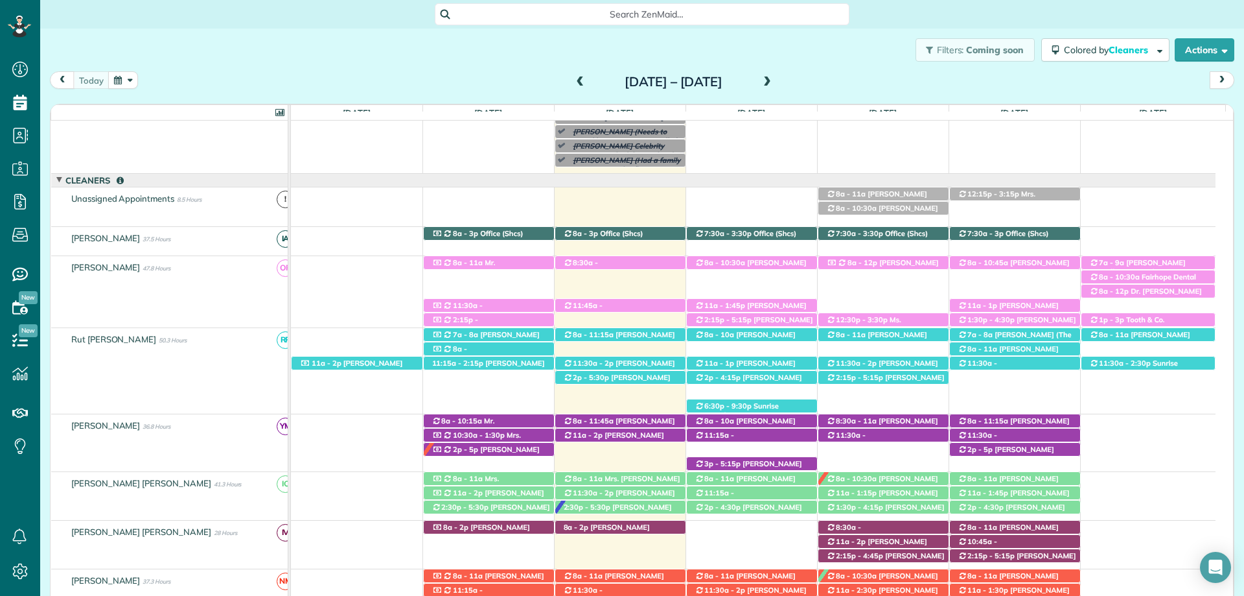
click at [243, 69] on div "Filters: Coming soon Colored by Cleaners Color by Cleaner Color by Team Color b…" at bounding box center [642, 50] width 1204 height 43
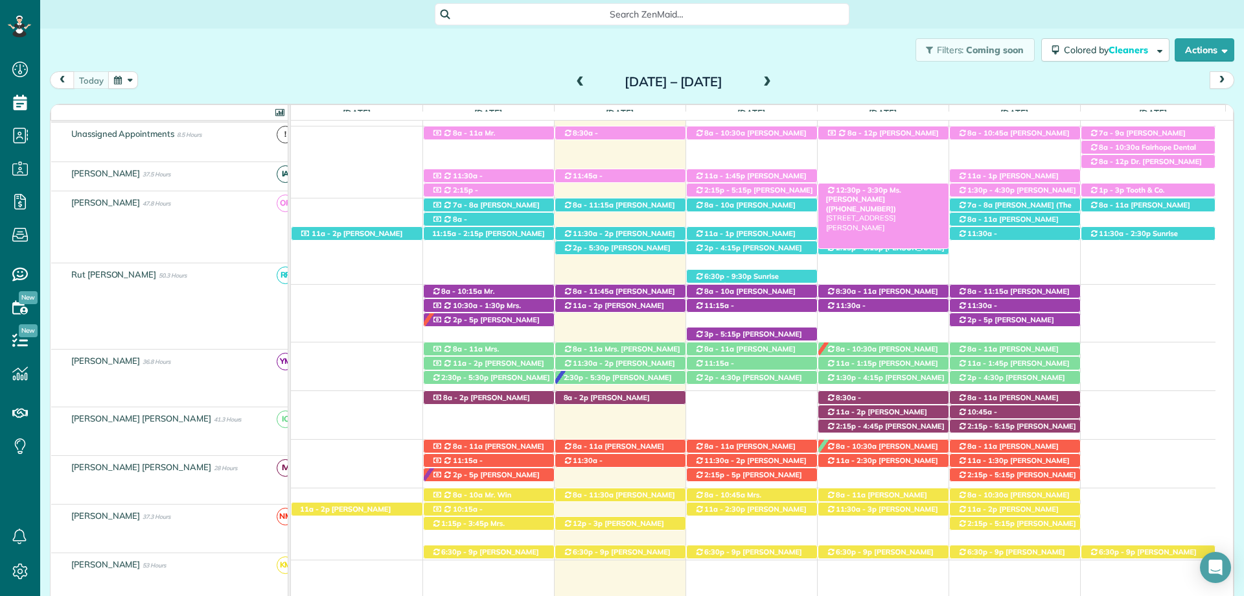
scroll to position [196, 0]
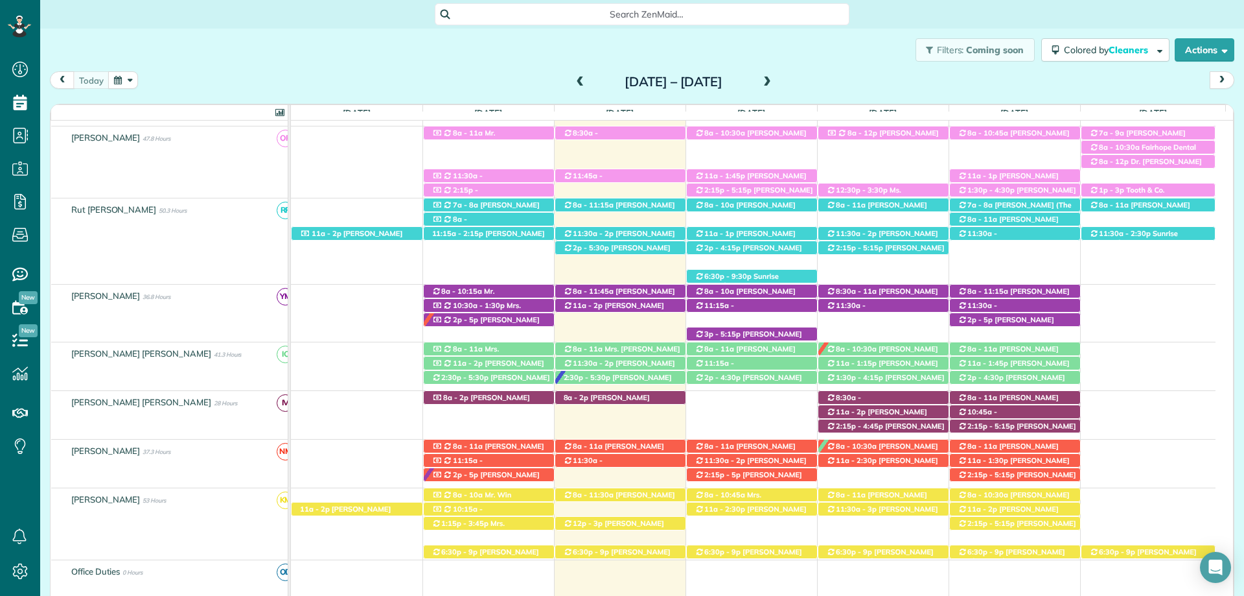
click at [774, 89] on span at bounding box center [767, 82] width 14 height 19
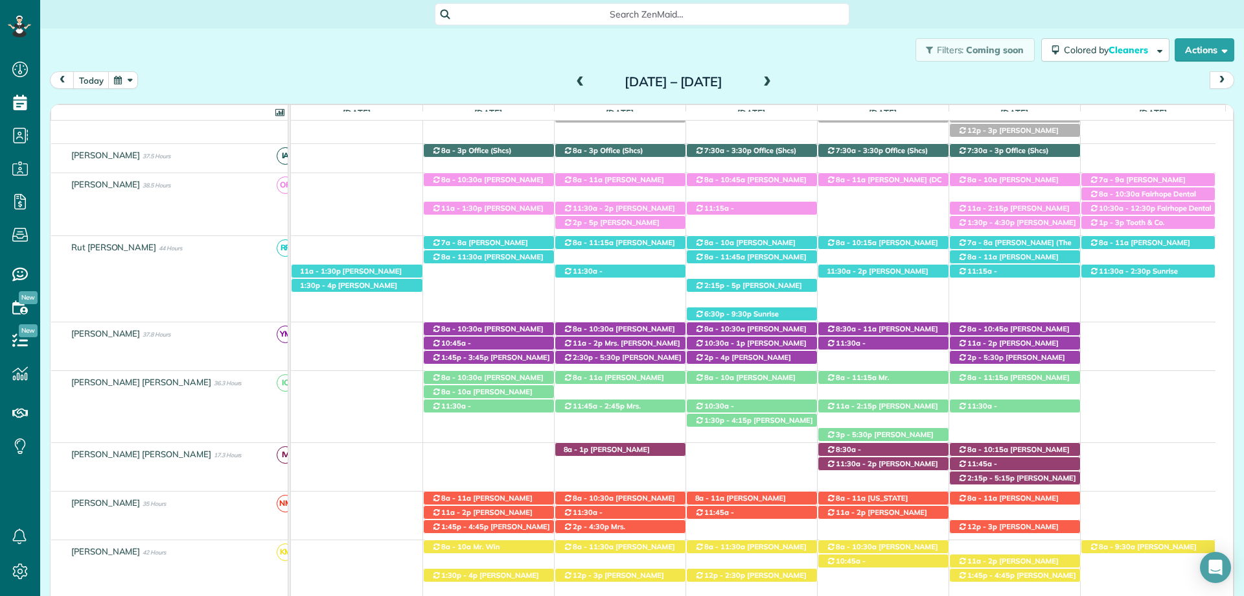
scroll to position [176, 0]
